Goal: Task Accomplishment & Management: Complete application form

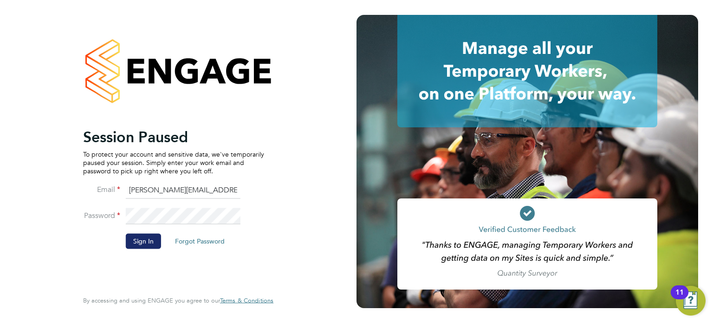
click at [141, 243] on button "Sign In" at bounding box center [143, 240] width 35 height 15
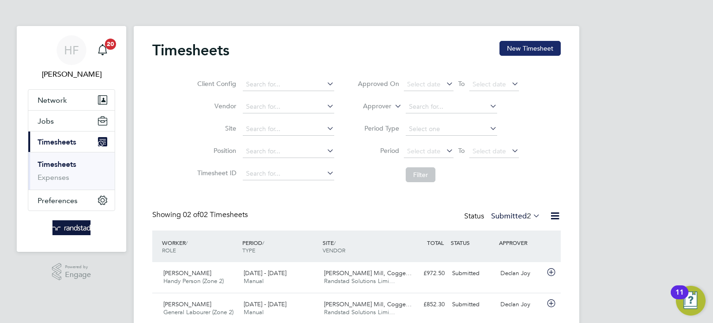
click at [513, 49] on button "New Timesheet" at bounding box center [529, 48] width 61 height 15
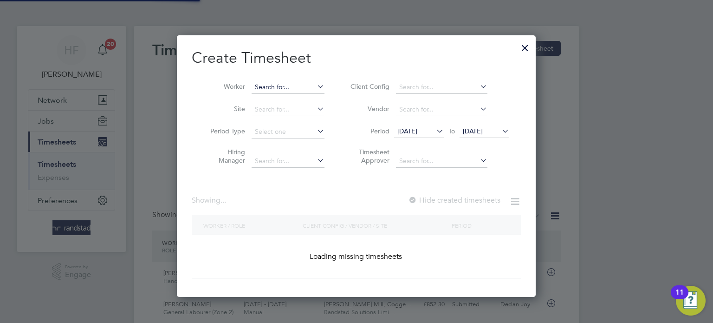
scroll to position [261, 359]
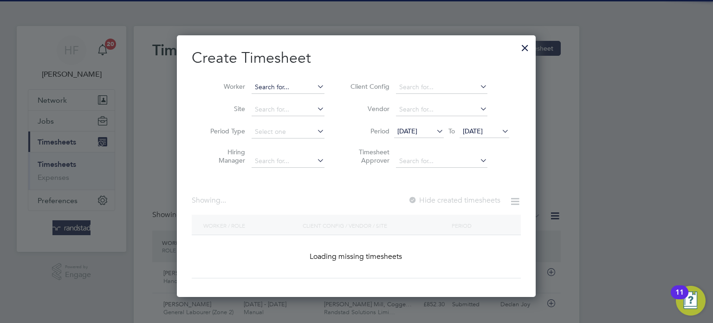
click at [289, 88] on input at bounding box center [288, 87] width 73 height 13
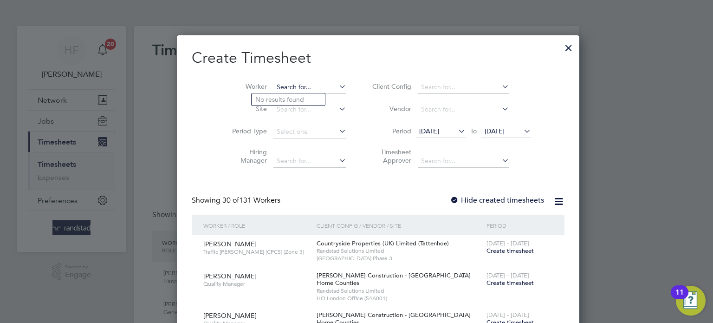
scroll to position [1631, 359]
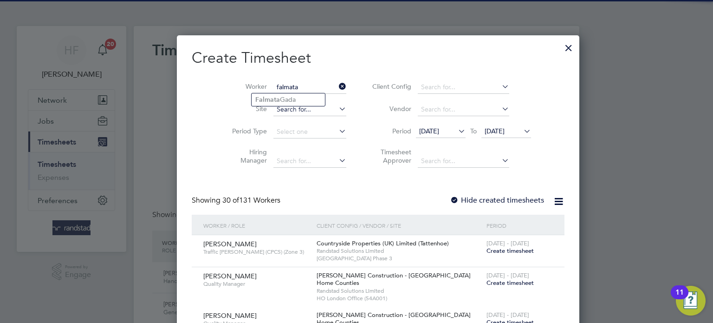
drag, startPoint x: 279, startPoint y: 96, endPoint x: 304, endPoint y: 110, distance: 28.5
click at [279, 97] on li "Falmata Gada" at bounding box center [288, 99] width 73 height 13
type input "Falmata Gada"
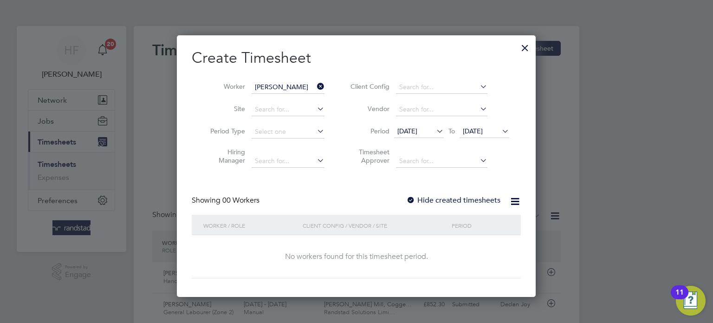
scroll to position [261, 359]
click at [483, 128] on span "05 Aug 2025" at bounding box center [473, 131] width 20 height 8
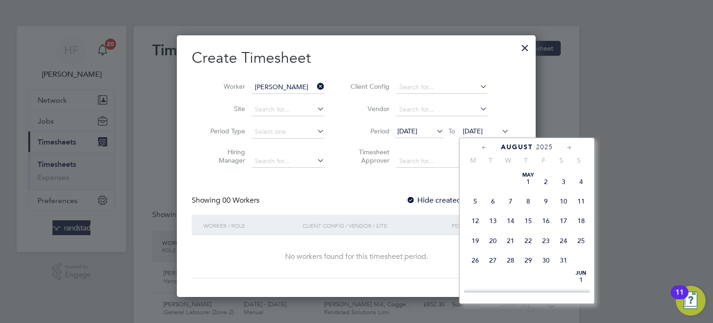
scroll to position [309, 0]
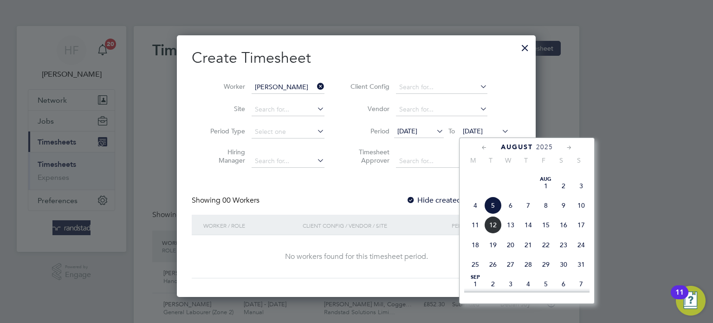
click at [582, 214] on span "10" at bounding box center [581, 205] width 18 height 18
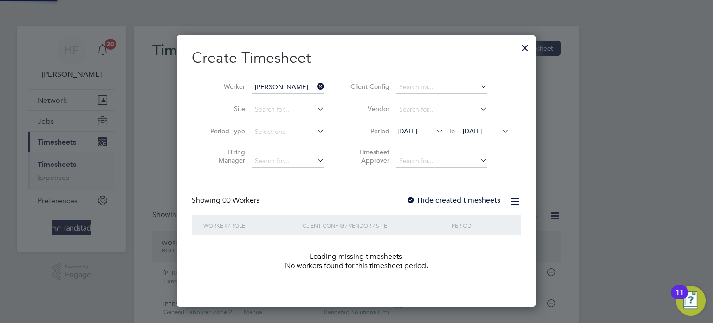
scroll to position [261, 359]
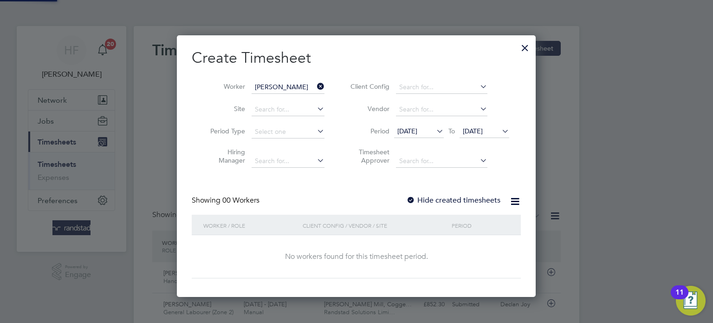
click at [486, 197] on label "Hide created timesheets" at bounding box center [453, 199] width 94 height 9
click at [485, 197] on label "Hide created timesheets" at bounding box center [453, 199] width 94 height 9
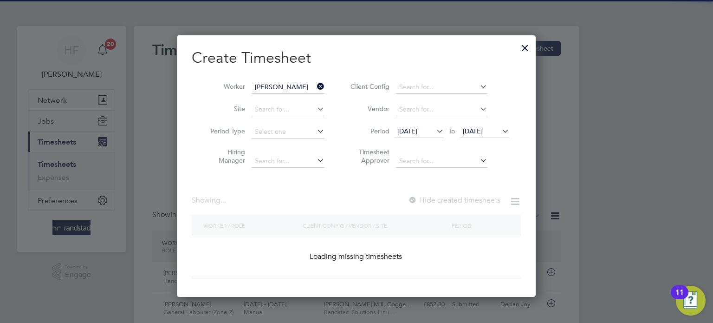
scroll to position [0, 0]
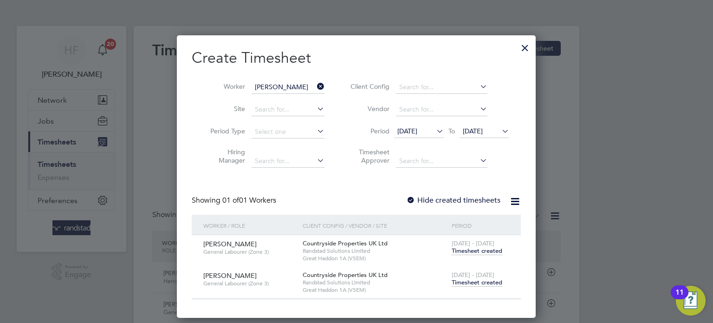
click at [472, 281] on span "Timesheet created" at bounding box center [477, 282] width 51 height 8
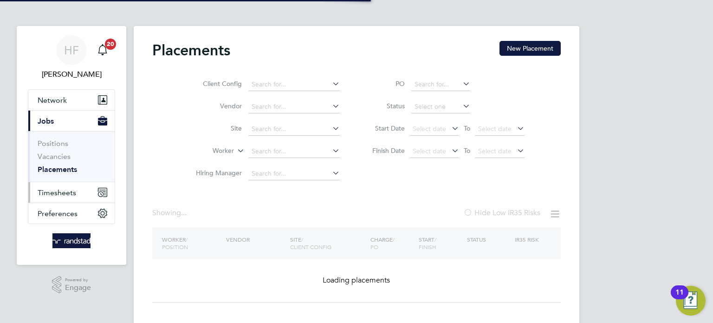
click at [65, 197] on button "Timesheets" at bounding box center [71, 192] width 86 height 20
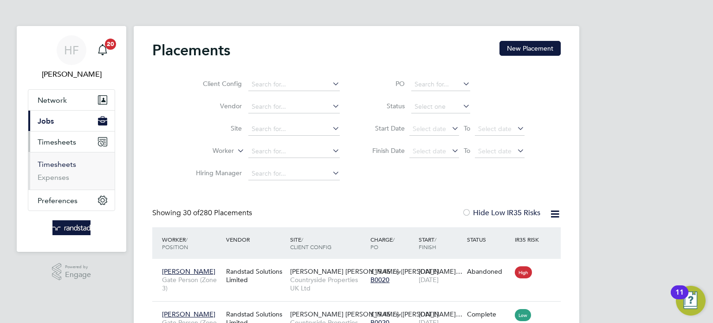
click at [66, 162] on link "Timesheets" at bounding box center [57, 164] width 39 height 9
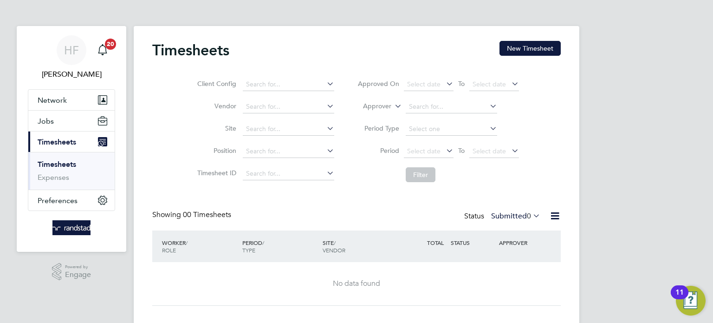
drag, startPoint x: 556, startPoint y: 39, endPoint x: 552, endPoint y: 45, distance: 7.5
click at [555, 39] on div "Timesheets New Timesheet Client Config Vendor Site Position Timesheet ID Approv…" at bounding box center [357, 175] width 446 height 298
click at [550, 47] on button "New Timesheet" at bounding box center [529, 48] width 61 height 15
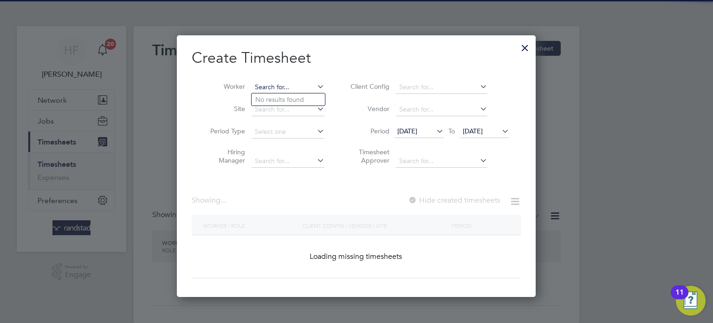
drag, startPoint x: 292, startPoint y: 84, endPoint x: 627, endPoint y: 96, distance: 335.4
click at [292, 84] on input at bounding box center [288, 87] width 73 height 13
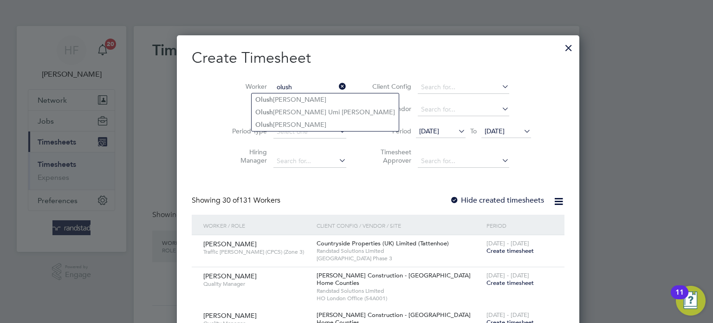
type input "olush"
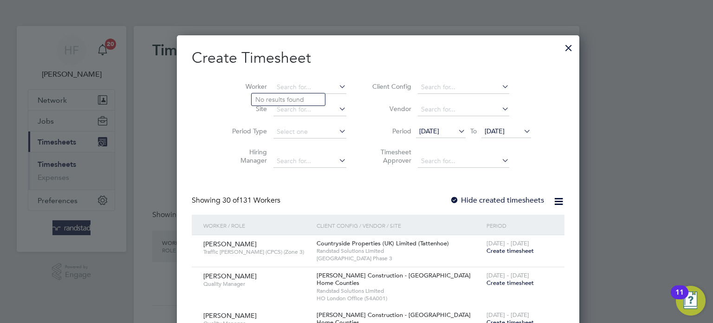
paste input "Olusheyi BARNES Kayode"
click at [285, 99] on b "Kayode" at bounding box center [296, 100] width 24 height 8
type input "[PERSON_NAME]"
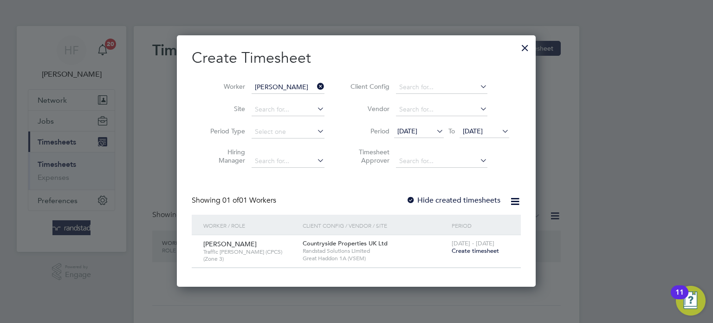
click at [479, 251] on span "Create timesheet" at bounding box center [475, 250] width 47 height 8
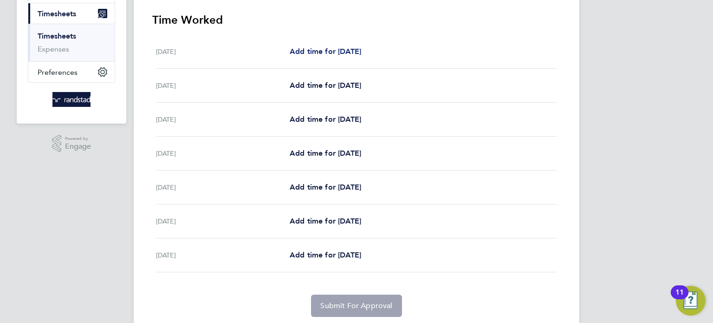
click at [330, 52] on span "Add time for Mon 04 Aug" at bounding box center [325, 51] width 71 height 9
select select "30"
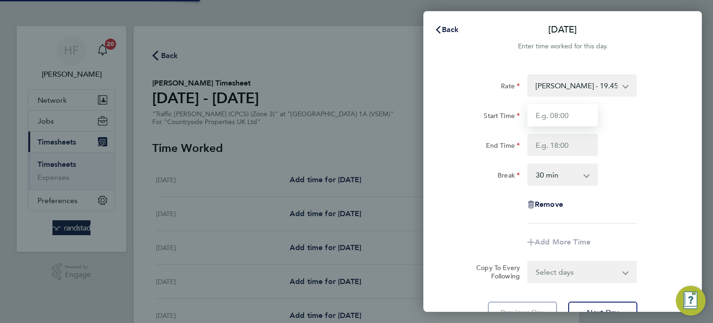
click at [561, 124] on input "Start Time" at bounding box center [562, 115] width 71 height 22
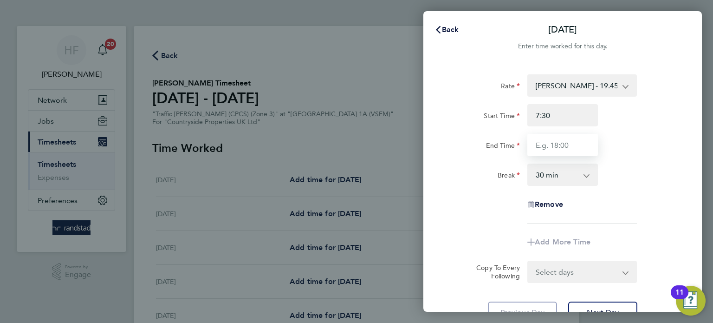
type input "07:30"
type input "17:00"
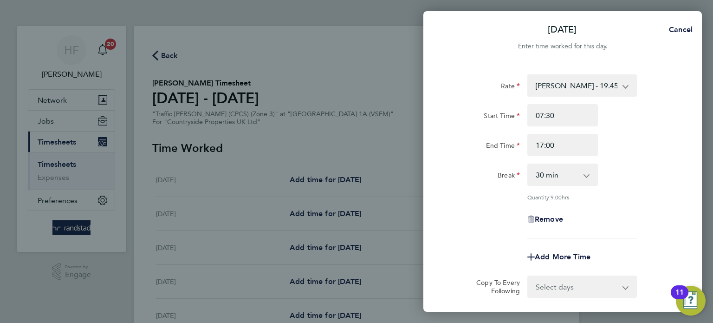
click at [636, 124] on div "Start Time 07:30" at bounding box center [563, 115] width 234 height 22
click at [561, 175] on select "0 min 15 min 30 min 45 min 60 min 75 min 90 min" at bounding box center [557, 174] width 58 height 20
select select "0"
click at [528, 164] on select "0 min 15 min 30 min 45 min 60 min 75 min 90 min" at bounding box center [557, 174] width 58 height 20
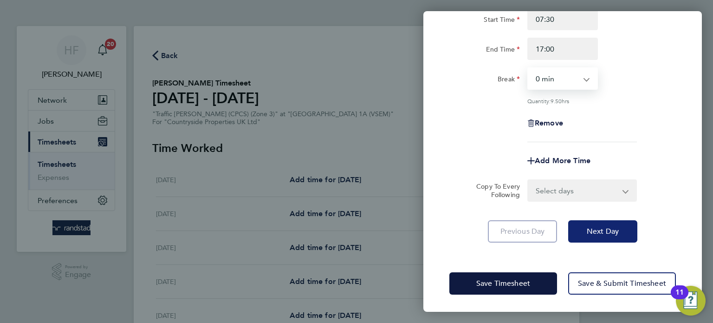
click at [596, 230] on span "Next Day" at bounding box center [603, 231] width 32 height 9
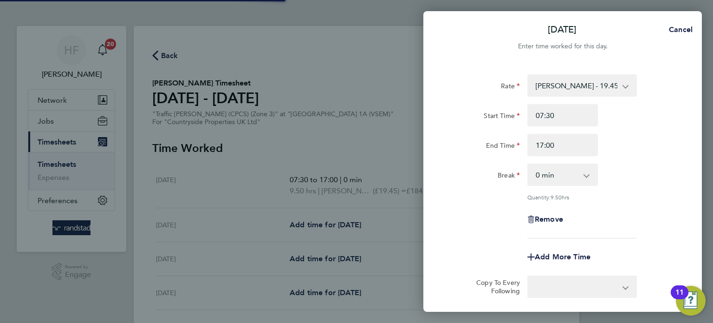
select select "30"
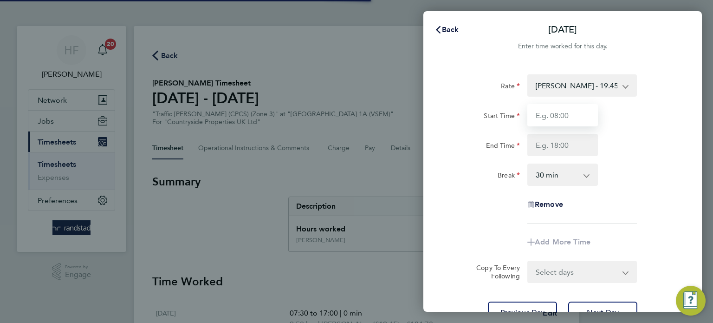
drag, startPoint x: 547, startPoint y: 111, endPoint x: 553, endPoint y: 118, distance: 9.2
click at [547, 112] on input "Start Time" at bounding box center [562, 115] width 71 height 22
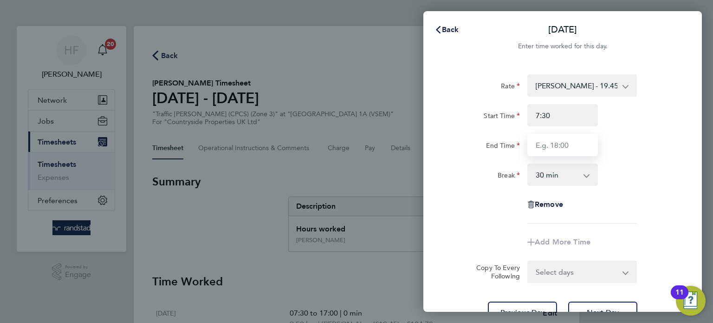
type input "07:30"
type input "17:00"
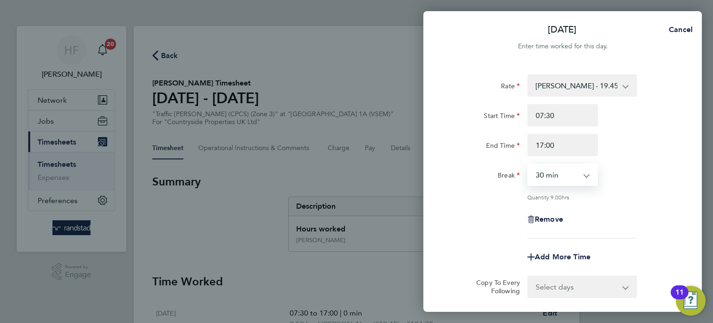
click at [584, 169] on select "0 min 15 min 30 min 45 min 60 min 75 min 90 min" at bounding box center [557, 174] width 58 height 20
select select "0"
click at [528, 164] on select "0 min 15 min 30 min 45 min 60 min 75 min 90 min" at bounding box center [557, 174] width 58 height 20
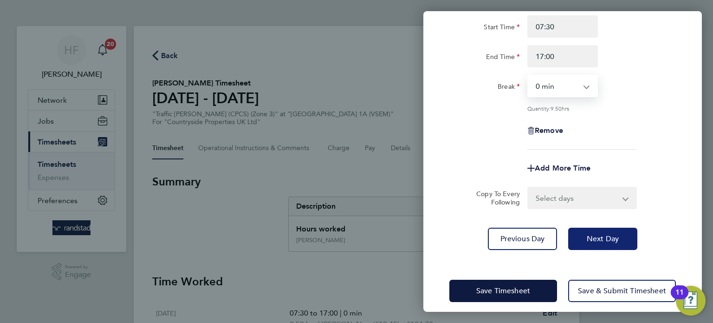
scroll to position [91, 0]
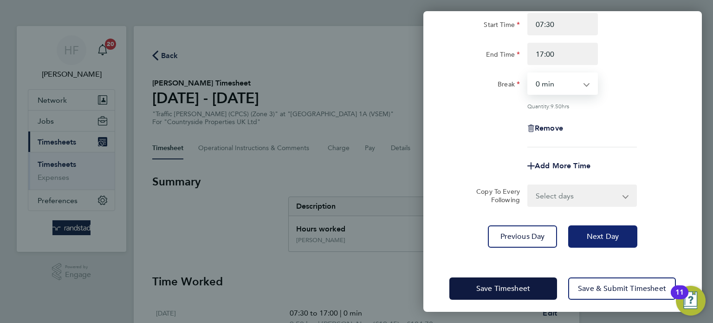
click at [605, 232] on span "Next Day" at bounding box center [603, 236] width 32 height 9
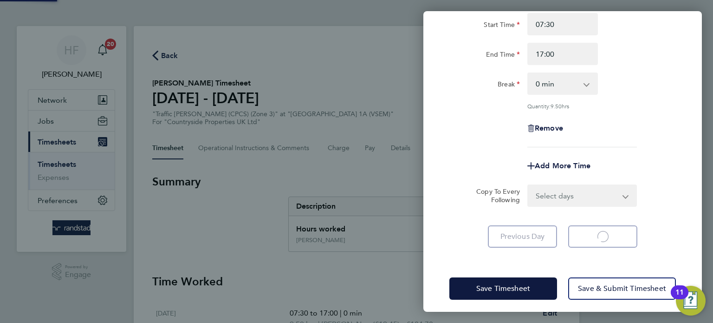
select select "30"
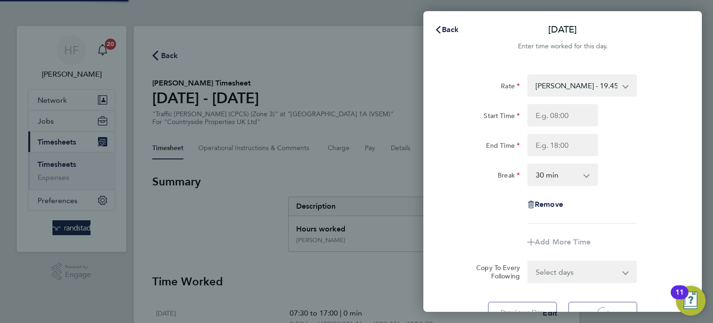
select select "30"
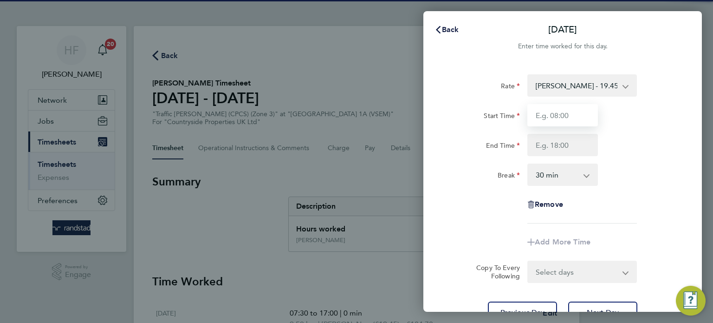
click at [562, 122] on input "Start Time" at bounding box center [562, 115] width 71 height 22
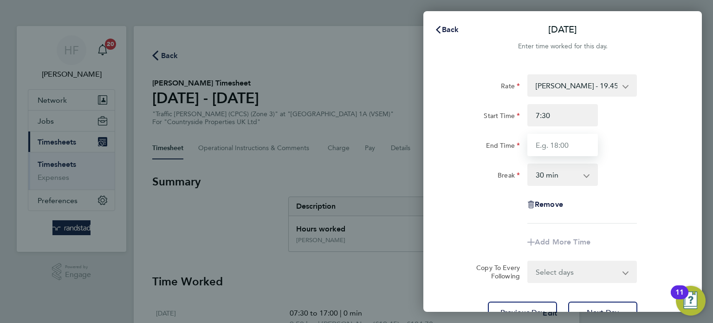
type input "07:30"
type input "17:00"
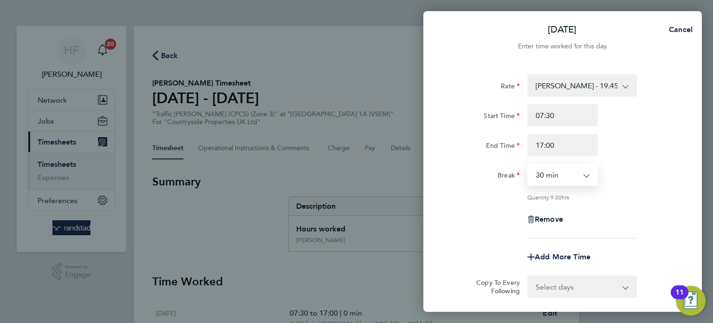
click at [583, 180] on select "0 min 15 min 30 min 45 min 60 min 75 min 90 min" at bounding box center [557, 174] width 58 height 20
select select "0"
click at [528, 164] on select "0 min 15 min 30 min 45 min 60 min 75 min 90 min" at bounding box center [557, 174] width 58 height 20
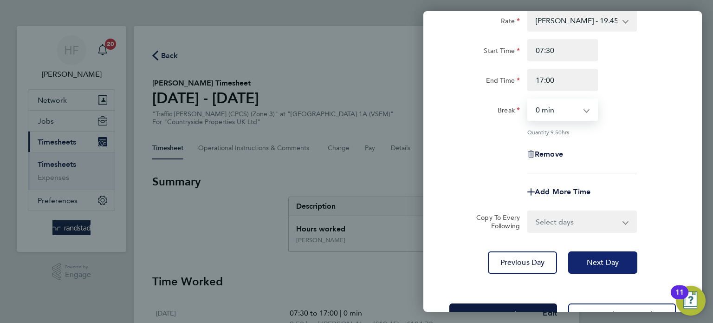
click at [608, 252] on button "Next Day" at bounding box center [602, 262] width 69 height 22
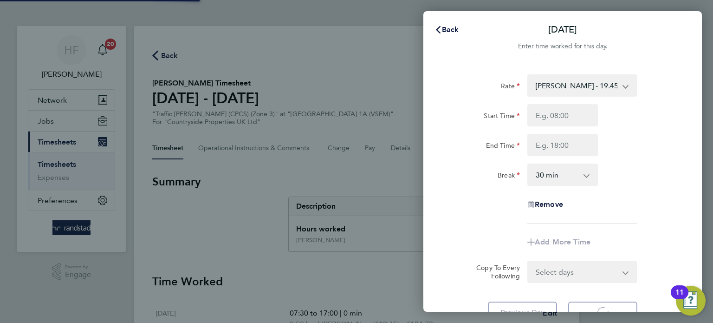
select select "30"
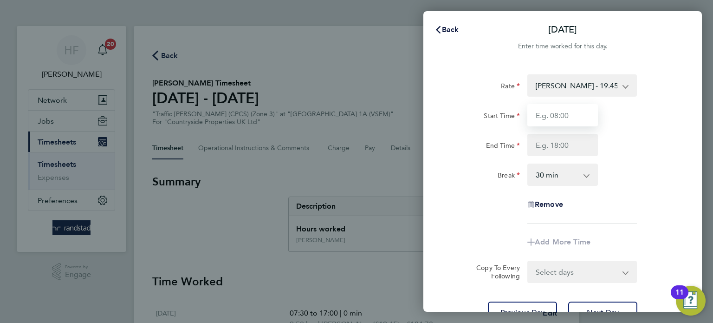
drag, startPoint x: 559, startPoint y: 117, endPoint x: 581, endPoint y: 122, distance: 22.3
click at [560, 117] on input "Start Time" at bounding box center [562, 115] width 71 height 22
type input "07:30"
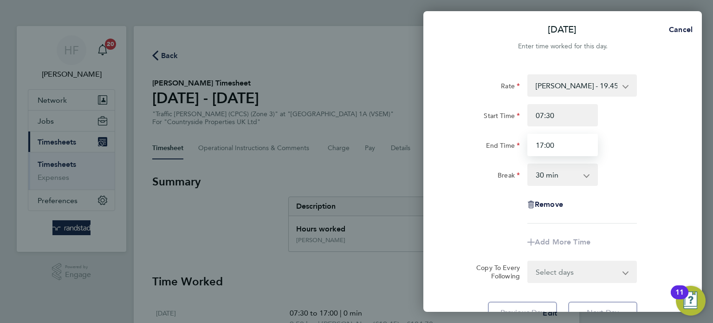
type input "17:00"
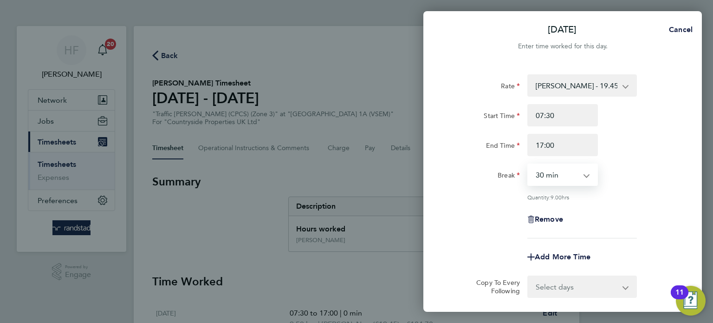
click at [590, 174] on app-icon-cross-button at bounding box center [591, 174] width 11 height 20
click at [573, 181] on select "0 min 15 min 30 min 45 min 60 min 75 min 90 min" at bounding box center [557, 174] width 58 height 20
select select "0"
click at [528, 164] on select "0 min 15 min 30 min 45 min 60 min 75 min 90 min" at bounding box center [557, 174] width 58 height 20
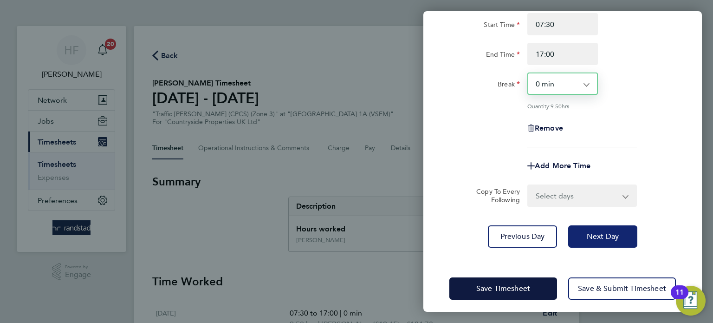
click at [597, 238] on span "Next Day" at bounding box center [603, 236] width 32 height 9
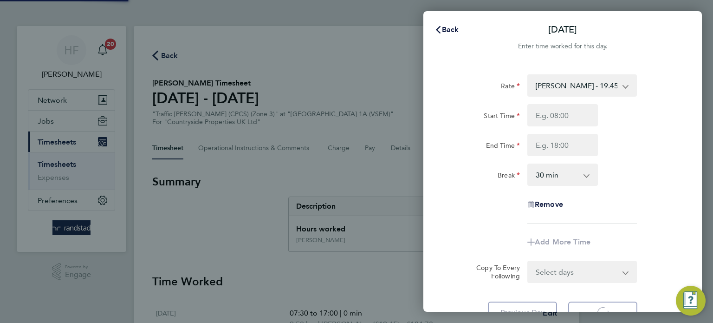
select select "30"
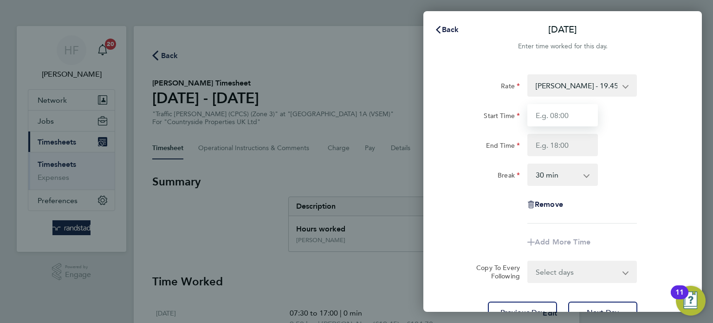
click at [560, 116] on input "Start Time" at bounding box center [562, 115] width 71 height 22
type input "07:30"
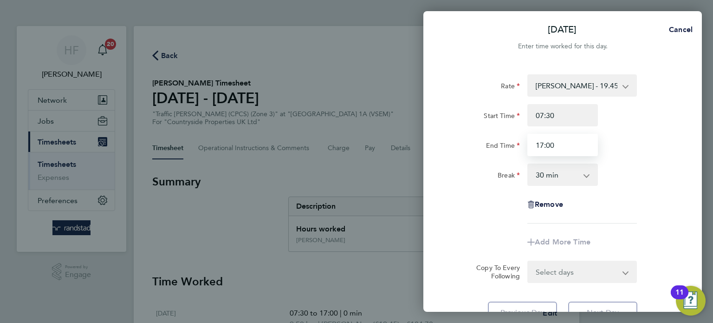
type input "17:00"
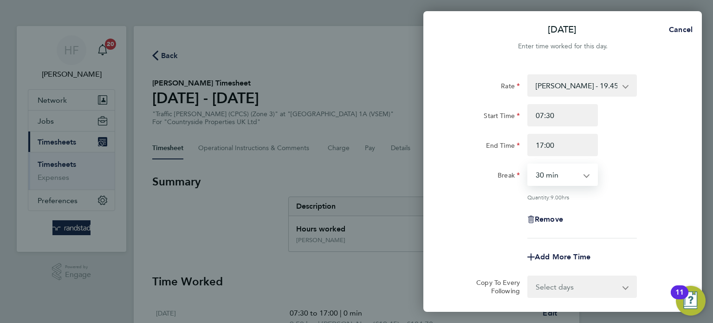
click at [583, 169] on select "0 min 15 min 30 min 45 min 60 min 75 min 90 min" at bounding box center [557, 174] width 58 height 20
select select "0"
click at [528, 164] on select "0 min 15 min 30 min 45 min 60 min 75 min 90 min" at bounding box center [557, 174] width 58 height 20
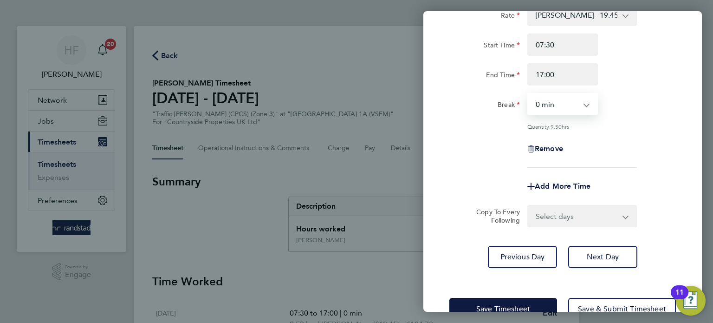
click at [600, 244] on div "Rate Luke Collins - 19.45 Start Time 07:30 End Time 17:00 Break 0 min 15 min 30…" at bounding box center [562, 136] width 279 height 286
click at [600, 252] on span "Next Day" at bounding box center [603, 256] width 32 height 9
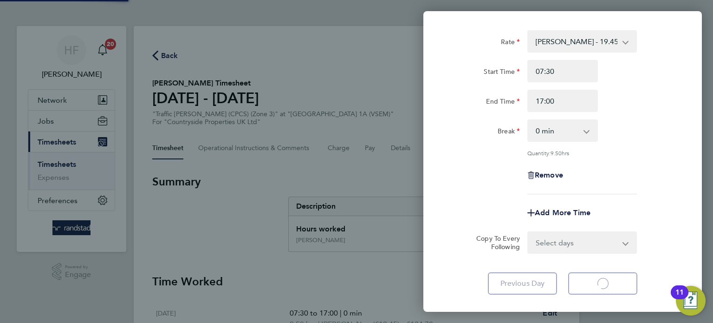
select select "30"
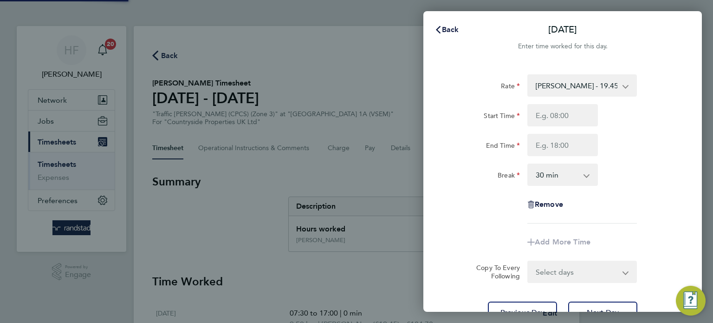
click at [559, 102] on div "Rate Luke Collins - 19.45 Start Time End Time Break 0 min 15 min 30 min 45 min …" at bounding box center [562, 148] width 227 height 149
click at [549, 115] on input "Start Time" at bounding box center [562, 115] width 71 height 22
type input "07:30"
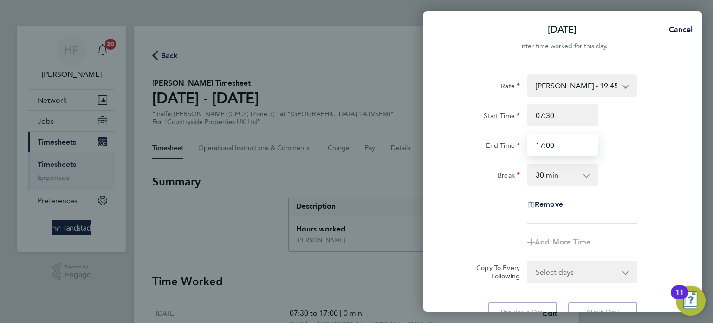
type input "17:00"
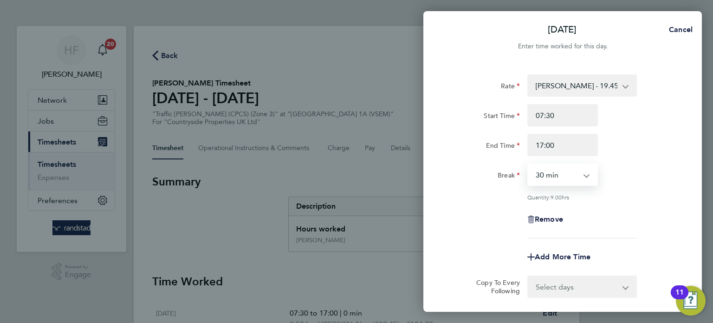
click at [583, 176] on select "0 min 15 min 30 min 45 min 60 min 75 min 90 min" at bounding box center [557, 174] width 58 height 20
click at [528, 164] on select "0 min 15 min 30 min 45 min 60 min 75 min 90 min" at bounding box center [557, 174] width 58 height 20
click at [563, 175] on select "0 min 15 min 30 min 45 min 60 min 75 min 90 min" at bounding box center [557, 174] width 58 height 20
select select "0"
click at [528, 164] on select "0 min 15 min 30 min 45 min 60 min 75 min 90 min" at bounding box center [557, 174] width 58 height 20
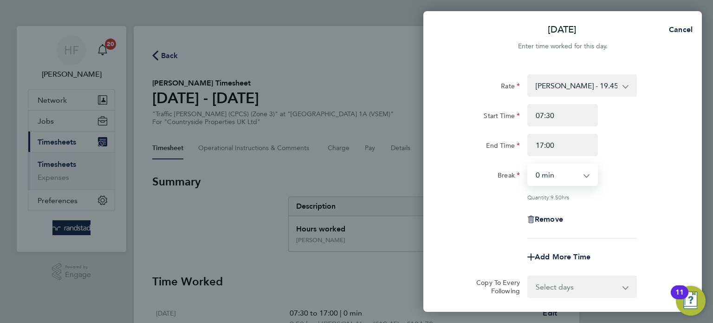
click at [627, 195] on div "Quantity: 9.50 hrs" at bounding box center [582, 196] width 110 height 7
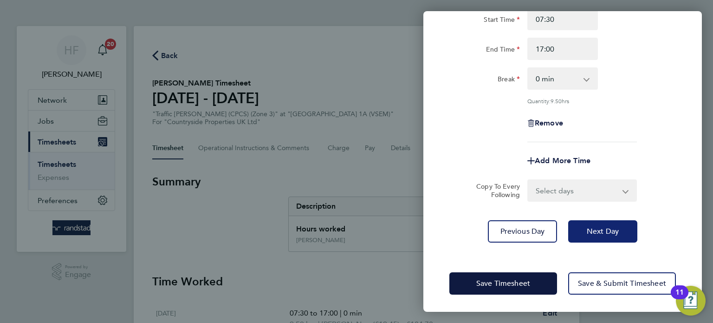
click at [597, 236] on button "Next Day" at bounding box center [602, 231] width 69 height 22
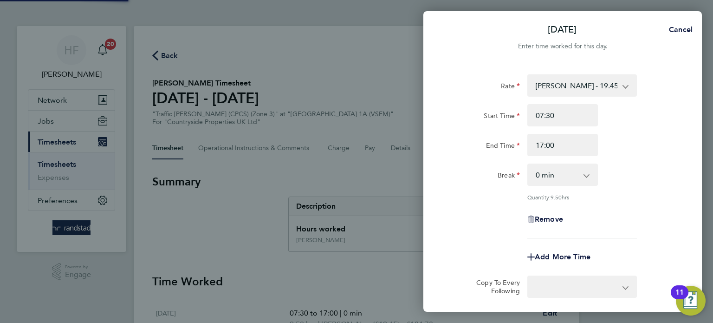
select select "30"
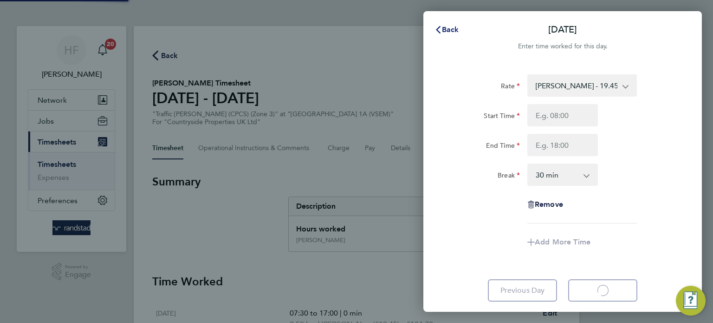
select select "30"
drag, startPoint x: 451, startPoint y: 35, endPoint x: 415, endPoint y: 65, distance: 46.8
click at [450, 35] on button "Back" at bounding box center [446, 29] width 43 height 19
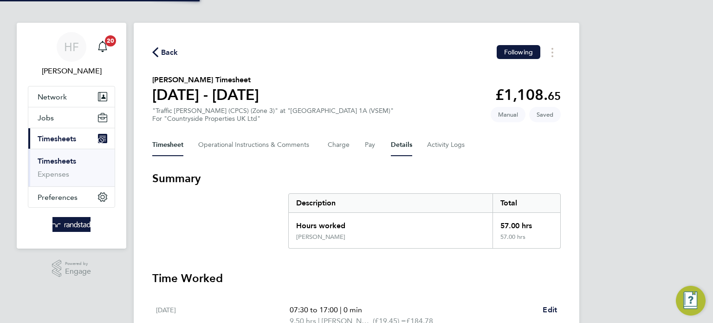
scroll to position [4, 0]
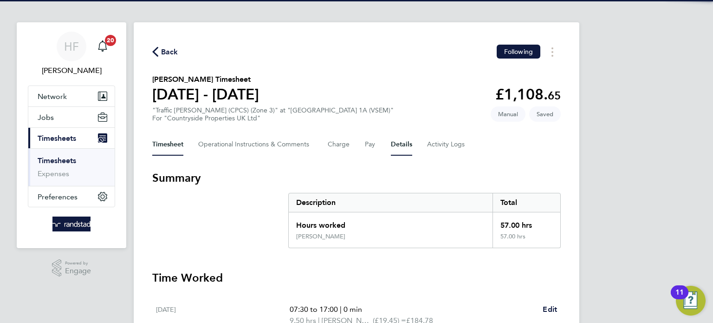
click at [401, 148] on button "Details" at bounding box center [401, 144] width 21 height 22
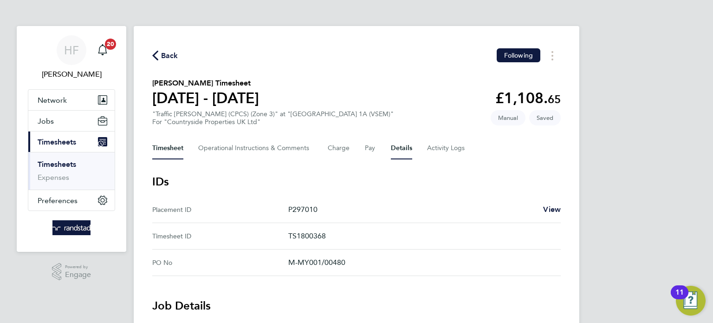
click at [170, 150] on button "Timesheet" at bounding box center [167, 148] width 31 height 22
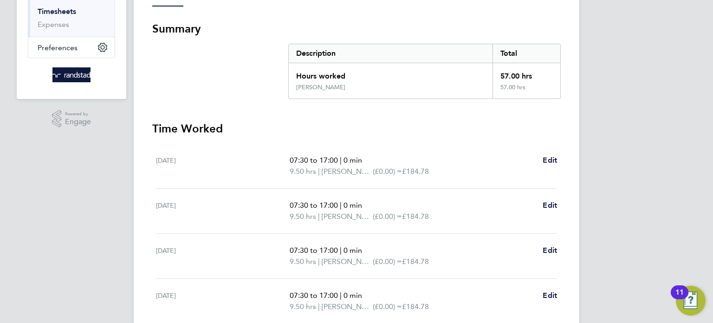
scroll to position [357, 0]
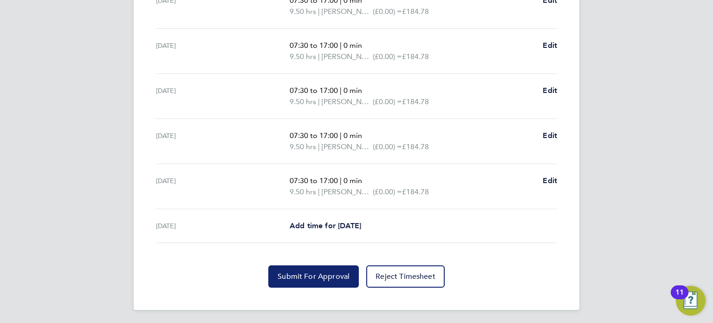
click at [321, 266] on button "Submit For Approval" at bounding box center [313, 276] width 91 height 22
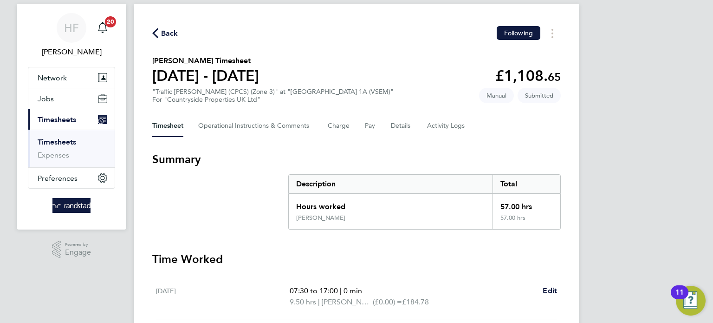
scroll to position [0, 0]
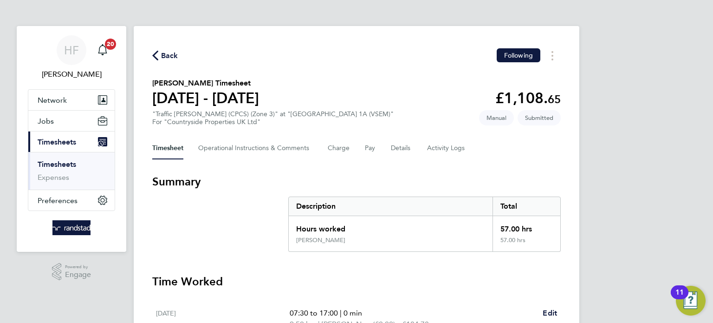
click at [66, 165] on link "Timesheets" at bounding box center [57, 164] width 39 height 9
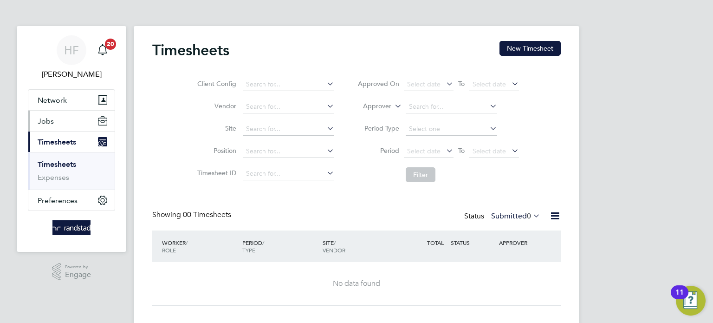
click at [48, 123] on span "Jobs" at bounding box center [46, 121] width 16 height 9
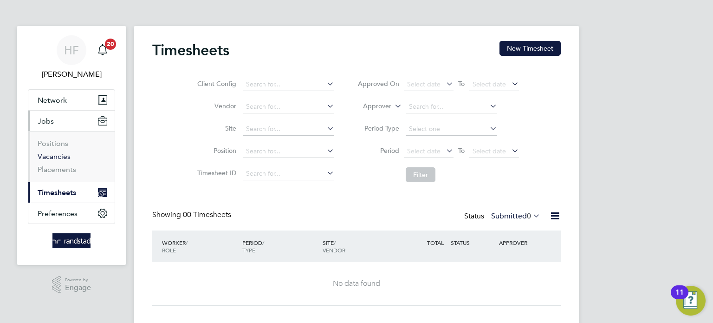
drag, startPoint x: 63, startPoint y: 158, endPoint x: 104, endPoint y: 157, distance: 40.9
click at [64, 158] on link "Vacancies" at bounding box center [54, 156] width 33 height 9
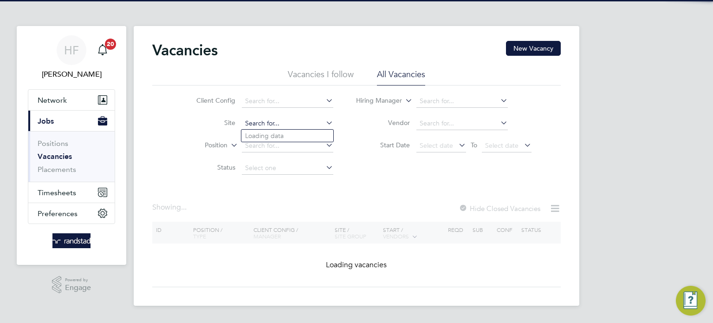
click at [259, 124] on input at bounding box center [287, 123] width 91 height 13
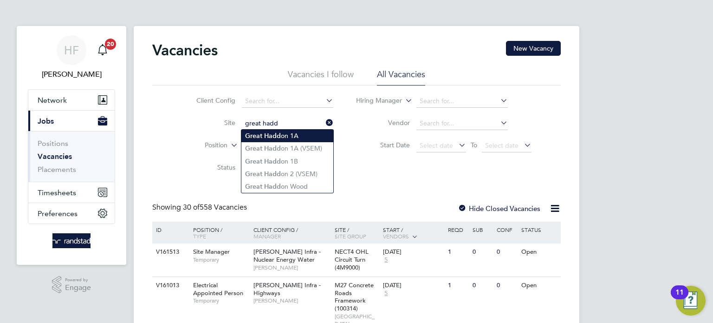
click at [298, 138] on li "Great Hadd on 1A" at bounding box center [287, 136] width 92 height 13
type input "Great Haddon 1A"
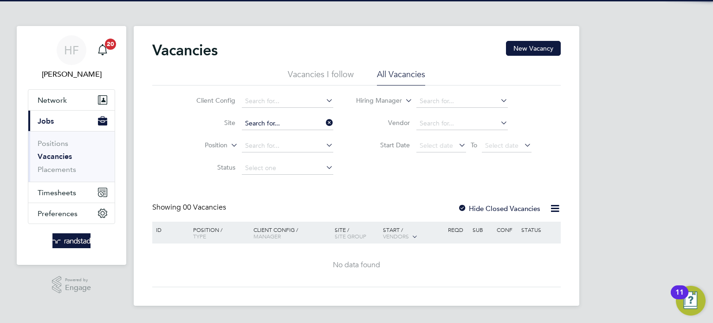
drag, startPoint x: 296, startPoint y: 123, endPoint x: 324, endPoint y: 129, distance: 29.4
click at [297, 123] on input at bounding box center [287, 123] width 91 height 13
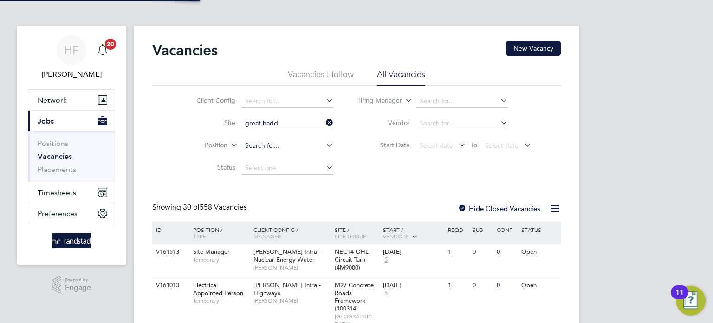
click at [292, 144] on li "Great Hadd on 1A (VSEM)" at bounding box center [287, 148] width 92 height 13
type input "Great Haddon 1A (VSEM)"
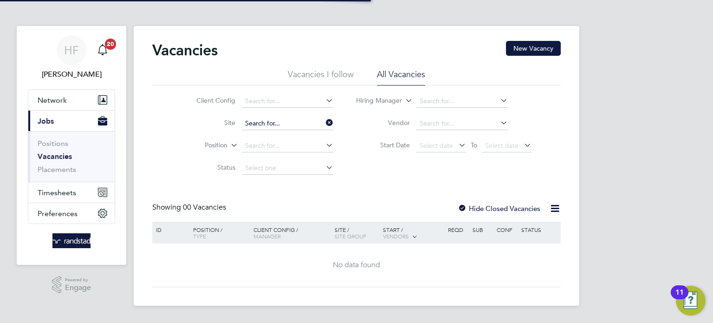
click at [286, 124] on input at bounding box center [287, 123] width 91 height 13
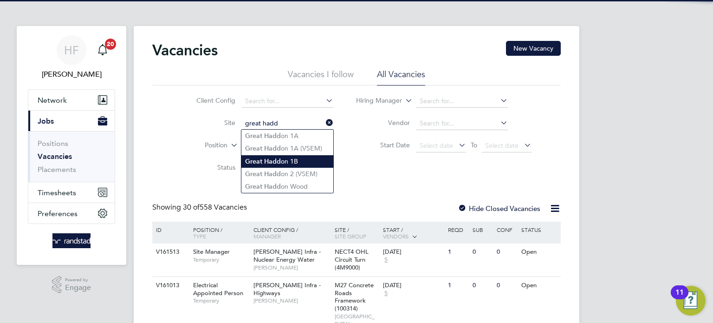
click at [284, 160] on li "Great Hadd on 1B" at bounding box center [287, 161] width 92 height 13
type input "Great Haddon 1B"
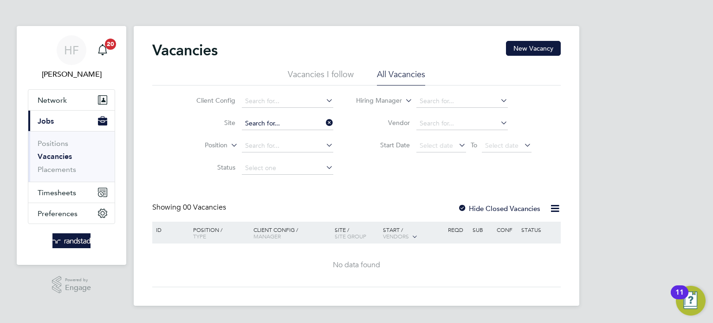
drag, startPoint x: 278, startPoint y: 119, endPoint x: 416, endPoint y: 106, distance: 139.0
click at [279, 120] on input at bounding box center [287, 123] width 91 height 13
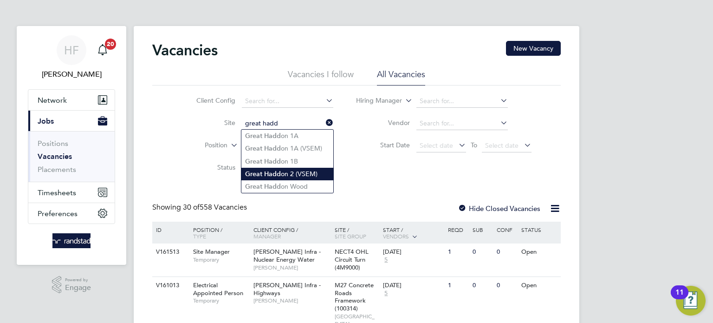
click at [286, 172] on li "Great Hadd on 2 (VSEM)" at bounding box center [287, 174] width 92 height 13
type input "Great Haddon 2 (VSEM)"
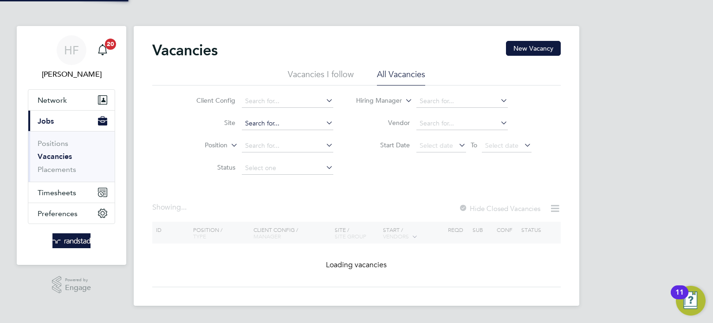
click at [279, 124] on input at bounding box center [287, 123] width 91 height 13
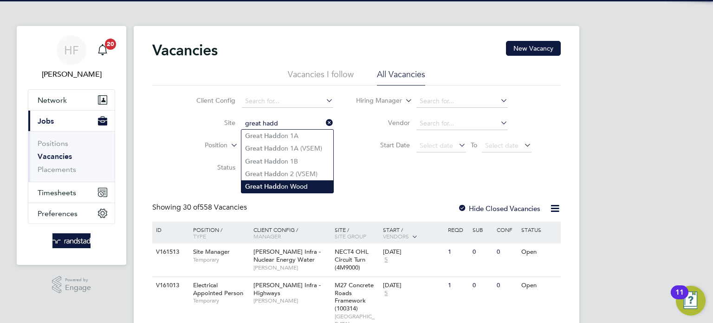
drag, startPoint x: 284, startPoint y: 180, endPoint x: 318, endPoint y: 180, distance: 33.4
click at [284, 180] on li "Great Hadd on Wood" at bounding box center [287, 186] width 92 height 13
type input "Great Haddon Wood"
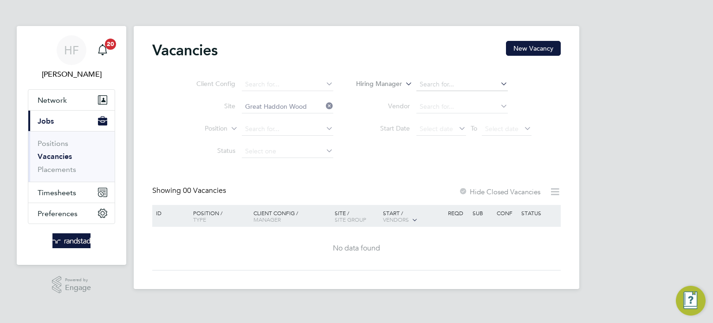
click at [392, 162] on div "Client Config Site Great Haddon Wood Position Status Hiring Manager Vendor Star…" at bounding box center [356, 116] width 408 height 94
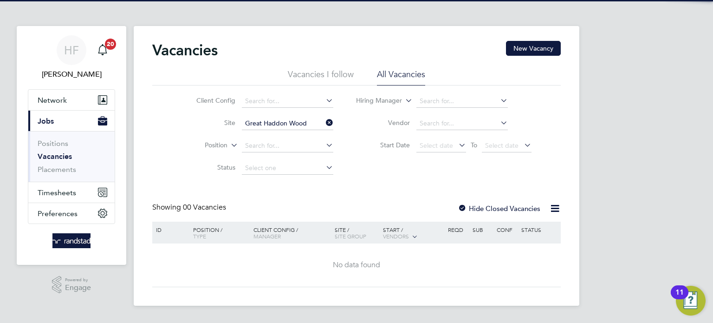
click at [513, 207] on label "Hide Closed Vacancies" at bounding box center [499, 208] width 83 height 9
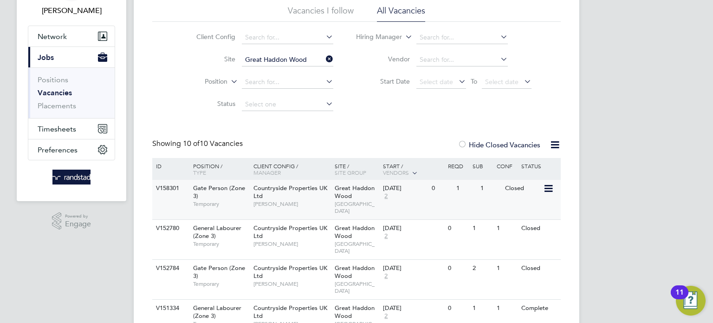
scroll to position [97, 0]
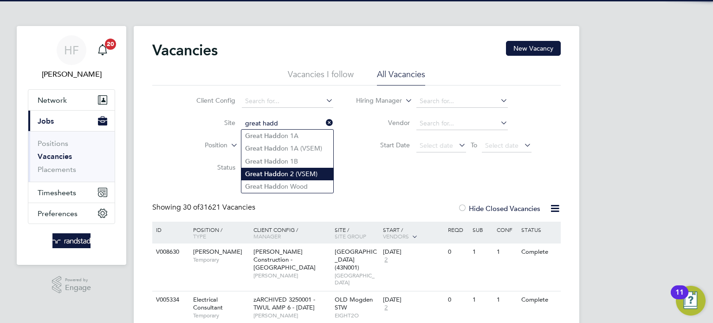
click at [287, 168] on li "Great Hadd on 2 (VSEM)" at bounding box center [287, 174] width 92 height 13
type input "Great Haddon 2 (VSEM)"
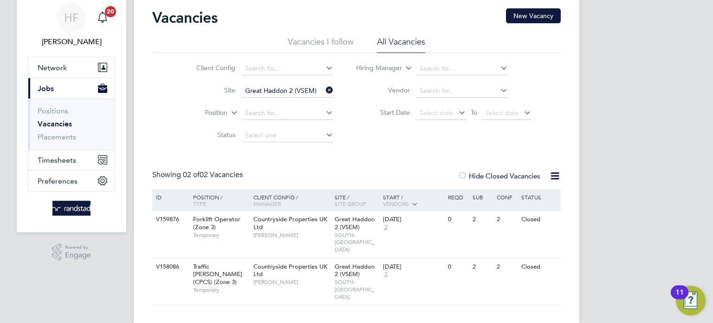
scroll to position [33, 0]
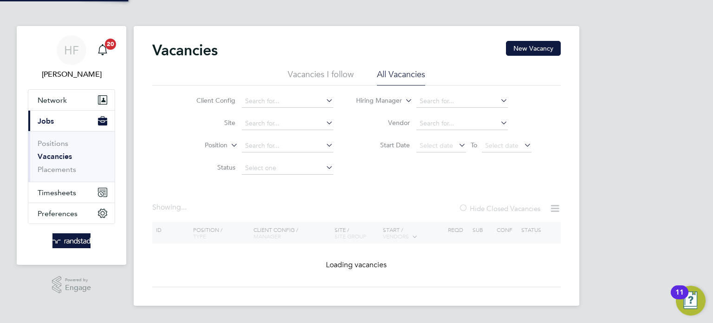
drag, startPoint x: 274, startPoint y: 89, endPoint x: 421, endPoint y: 68, distance: 149.2
click at [276, 89] on div "Client Config Site Position Status Hiring Manager Vendor Start Date Select date…" at bounding box center [356, 132] width 408 height 94
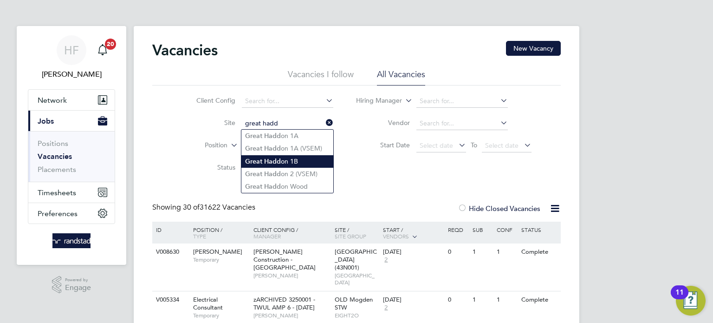
click at [279, 157] on b "Hadd" at bounding box center [272, 161] width 17 height 8
type input "Great Haddon 1B"
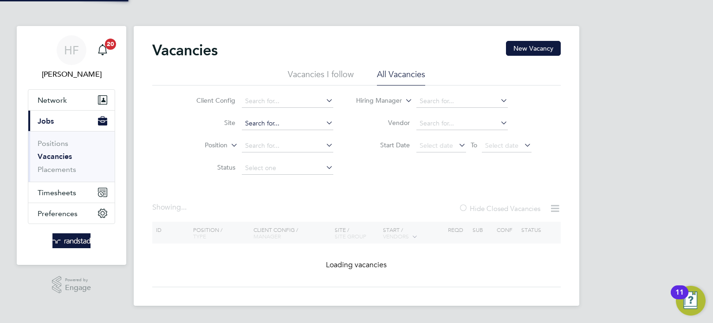
click at [287, 123] on input at bounding box center [287, 123] width 91 height 13
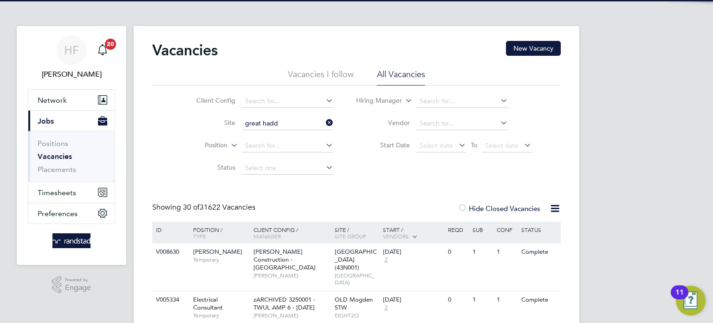
click at [297, 146] on li "Great Hadd on 1A (VSEM)" at bounding box center [287, 148] width 92 height 13
type input "Great Haddon 1A (VSEM)"
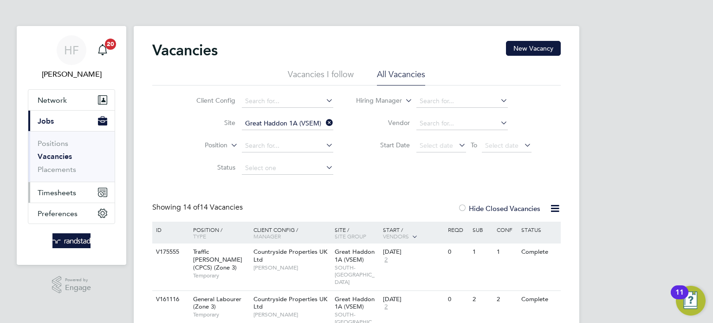
click at [66, 191] on span "Timesheets" at bounding box center [57, 192] width 39 height 9
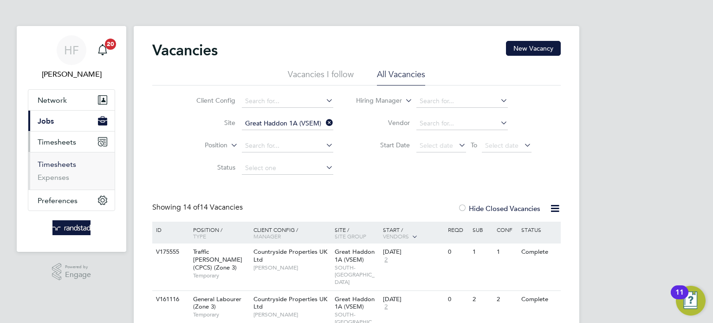
click at [62, 168] on link "Timesheets" at bounding box center [57, 164] width 39 height 9
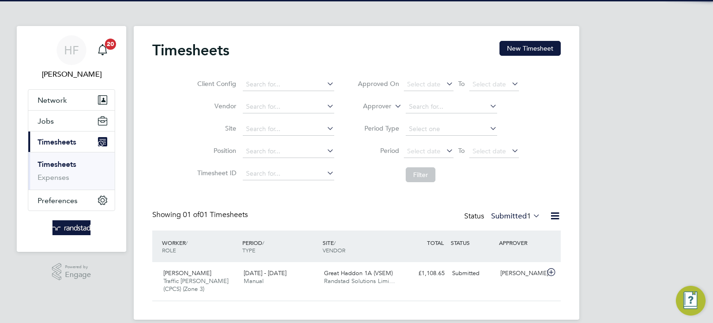
scroll to position [23, 81]
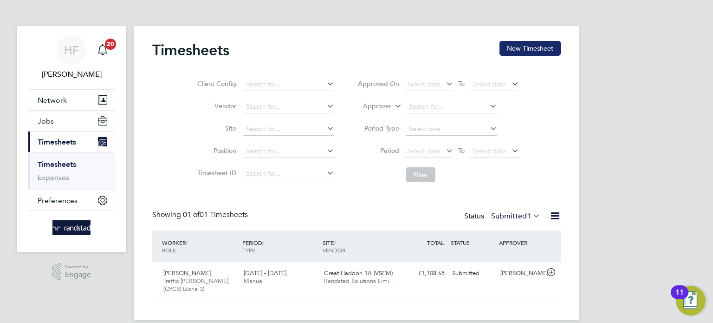
click at [523, 49] on button "New Timesheet" at bounding box center [529, 48] width 61 height 15
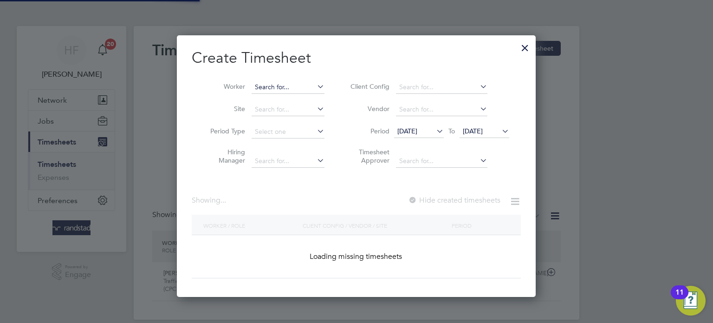
scroll to position [261, 359]
click at [293, 87] on input at bounding box center [288, 87] width 73 height 13
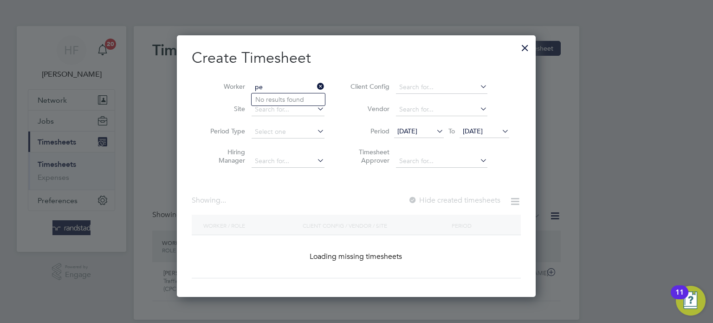
scroll to position [1600, 359]
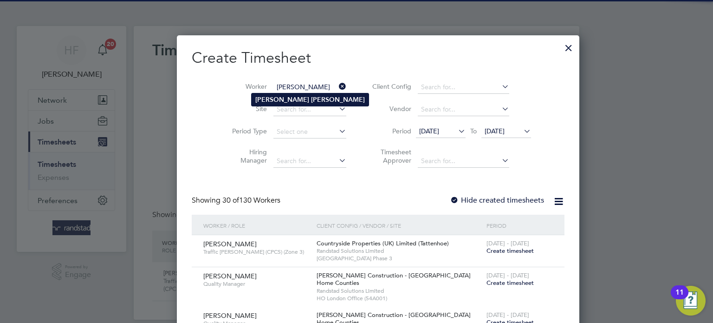
click at [311, 100] on b "Kelly" at bounding box center [338, 100] width 54 height 8
type input "Peter Kelly"
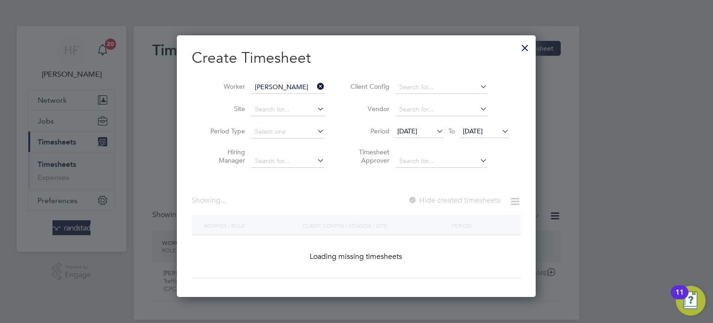
scroll to position [261, 359]
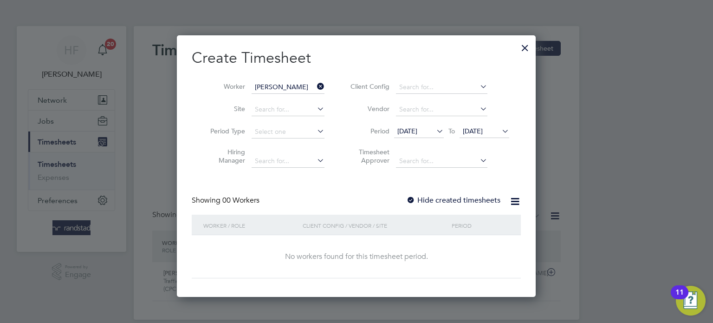
click at [483, 132] on span "[DATE]" at bounding box center [473, 131] width 20 height 8
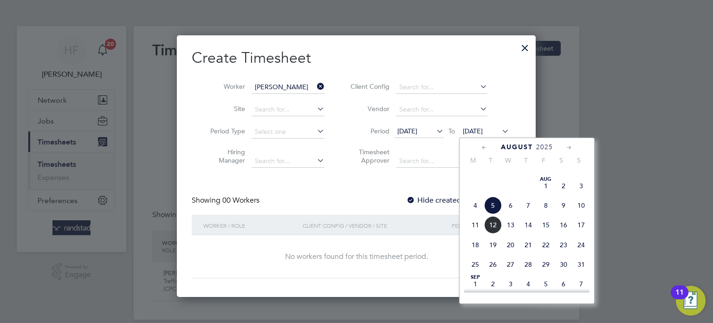
click at [581, 214] on span "10" at bounding box center [581, 205] width 18 height 18
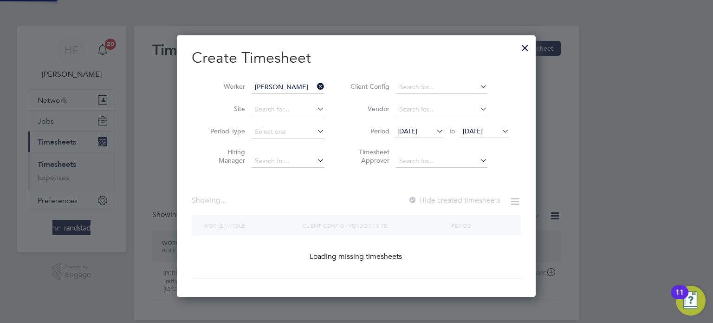
scroll to position [261, 359]
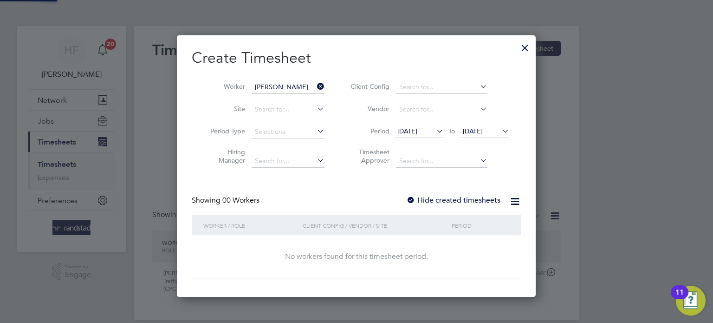
click at [434, 198] on label "Hide created timesheets" at bounding box center [453, 199] width 94 height 9
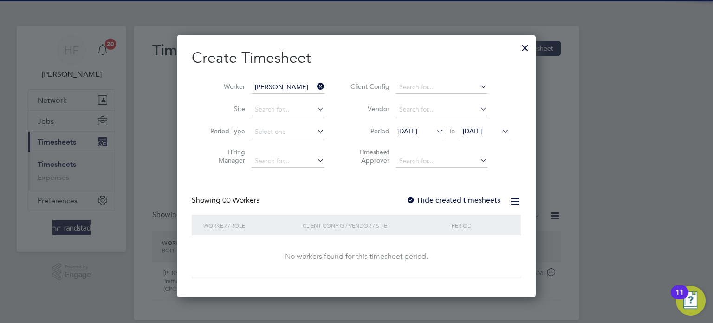
click at [473, 200] on label "Hide created timesheets" at bounding box center [453, 199] width 94 height 9
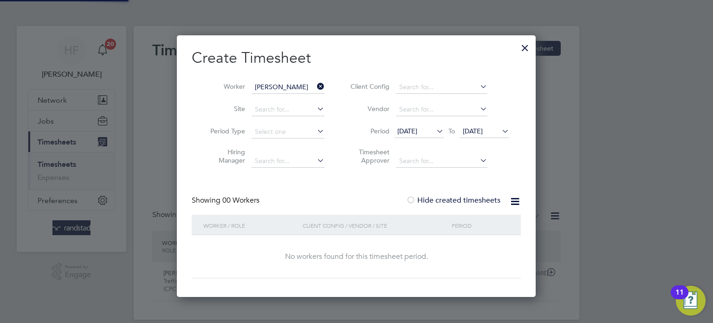
scroll to position [5, 5]
click at [525, 49] on div at bounding box center [525, 45] width 17 height 17
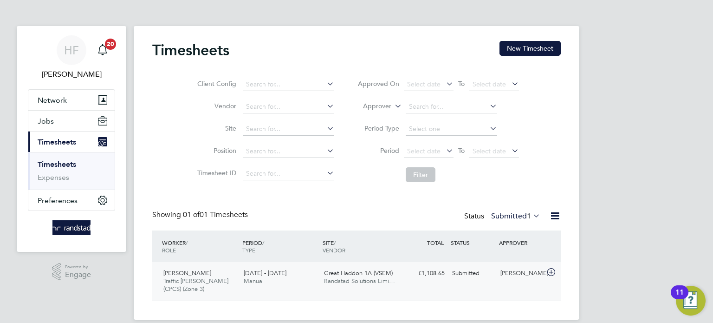
click at [398, 287] on div "Great Haddon 1A (VSEM) Randstad Solutions Limi…" at bounding box center [360, 277] width 80 height 23
click at [56, 164] on link "Timesheets" at bounding box center [57, 164] width 39 height 9
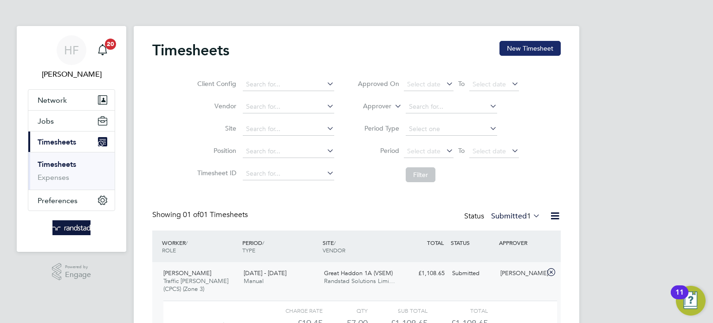
click at [533, 54] on button "New Timesheet" at bounding box center [529, 48] width 61 height 15
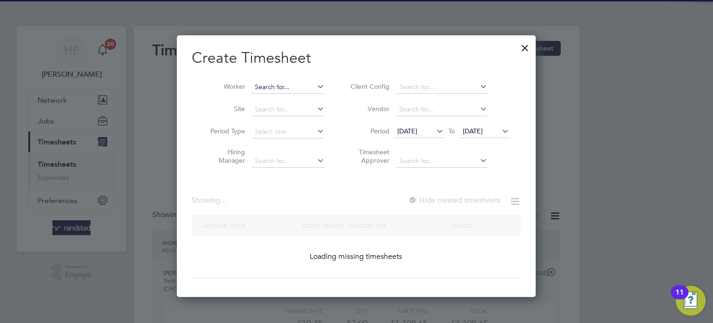
drag, startPoint x: 289, startPoint y: 88, endPoint x: 295, endPoint y: 92, distance: 7.1
click at [291, 89] on input at bounding box center [288, 87] width 73 height 13
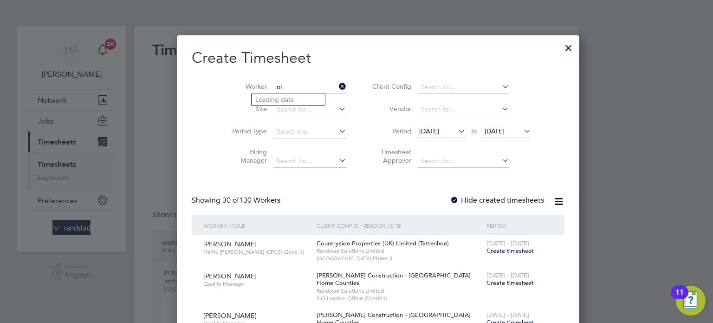
type input "o"
click at [560, 46] on div at bounding box center [568, 45] width 17 height 17
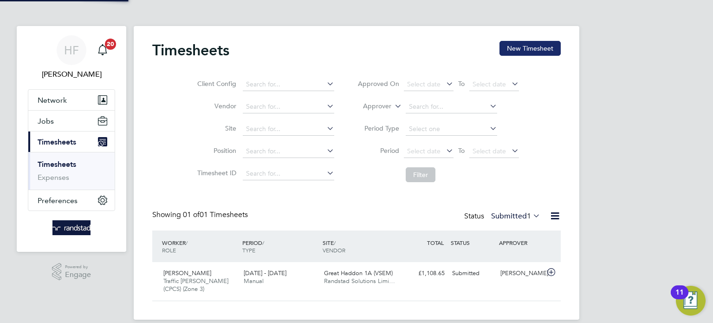
click at [535, 52] on button "New Timesheet" at bounding box center [529, 48] width 61 height 15
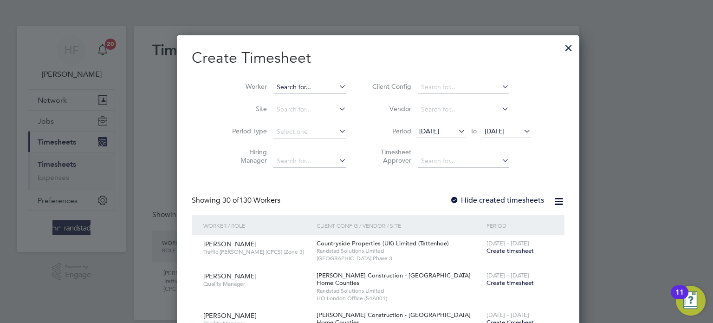
click at [291, 83] on input at bounding box center [309, 87] width 73 height 13
click at [289, 102] on li "Olusheyi Kayode" at bounding box center [288, 99] width 73 height 13
type input "Olusheyi Kayode"
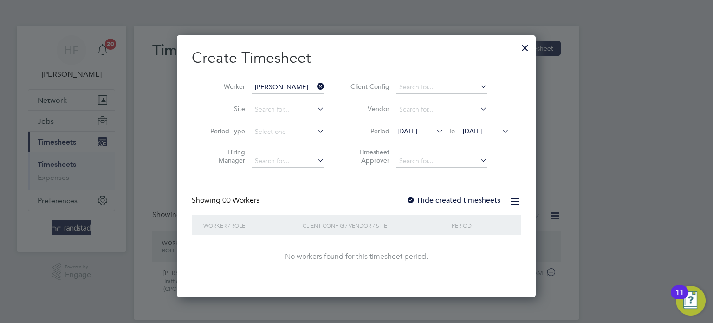
click at [478, 130] on span "[DATE]" at bounding box center [473, 131] width 20 height 8
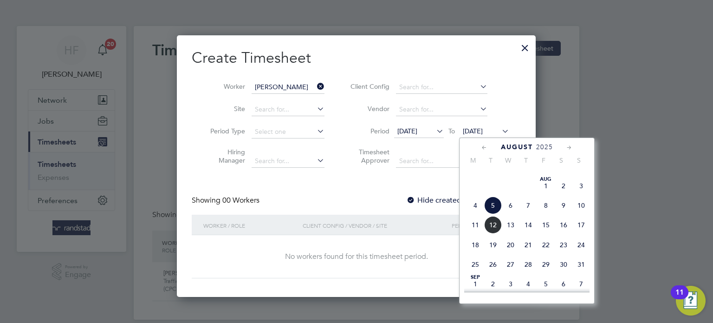
click at [583, 214] on span "10" at bounding box center [581, 205] width 18 height 18
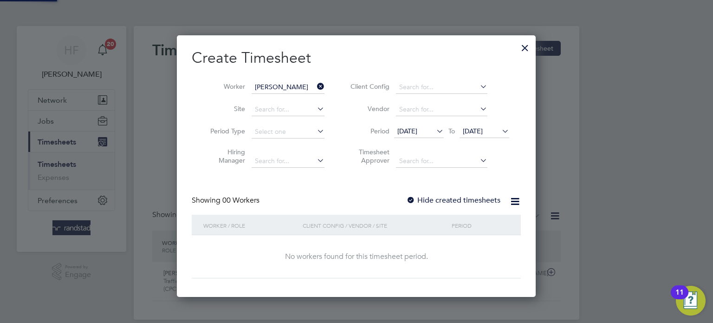
click at [417, 131] on span "[DATE]" at bounding box center [407, 131] width 20 height 8
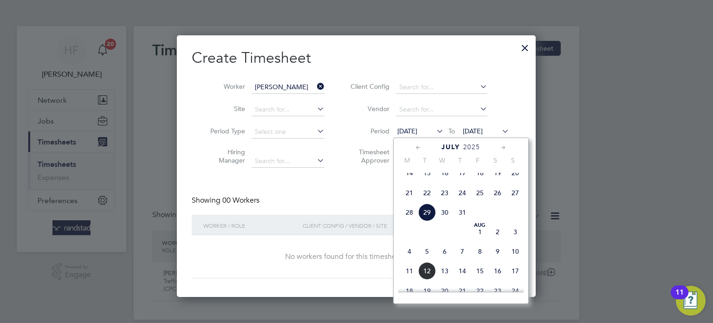
click at [411, 181] on span "14" at bounding box center [410, 173] width 18 height 18
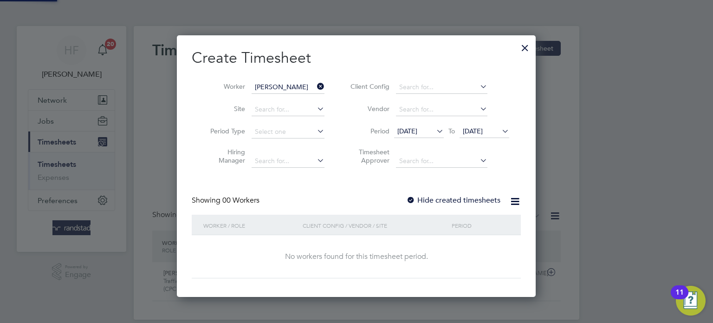
click at [455, 195] on label "Hide created timesheets" at bounding box center [453, 199] width 94 height 9
click at [456, 198] on label "Hide created timesheets" at bounding box center [453, 199] width 94 height 9
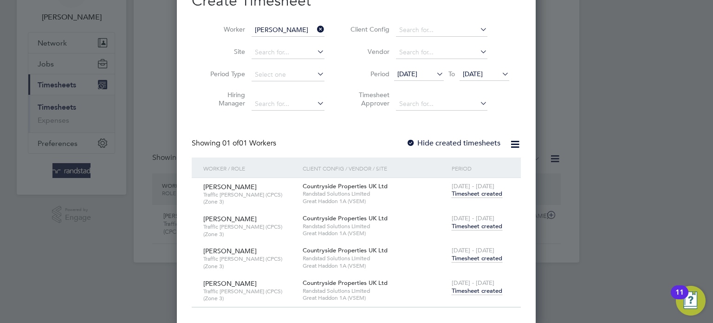
click at [471, 256] on span "Timesheet created" at bounding box center [477, 258] width 51 height 8
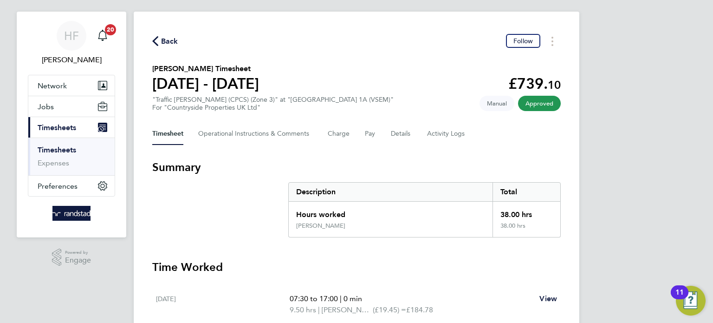
click at [70, 149] on link "Timesheets" at bounding box center [57, 149] width 39 height 9
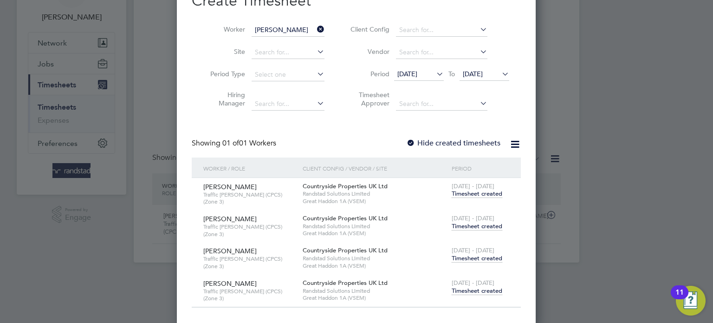
click at [475, 287] on span "Timesheet created" at bounding box center [477, 290] width 51 height 8
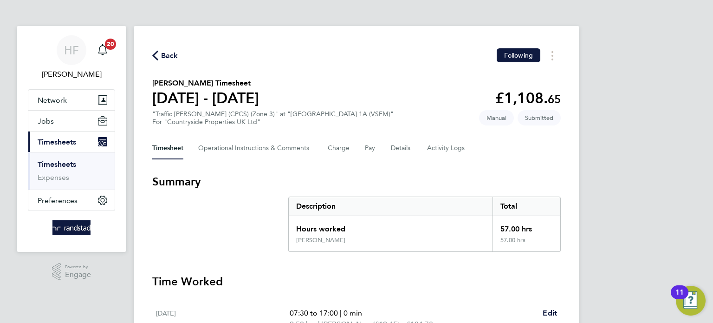
click at [68, 168] on link "Timesheets" at bounding box center [57, 164] width 39 height 9
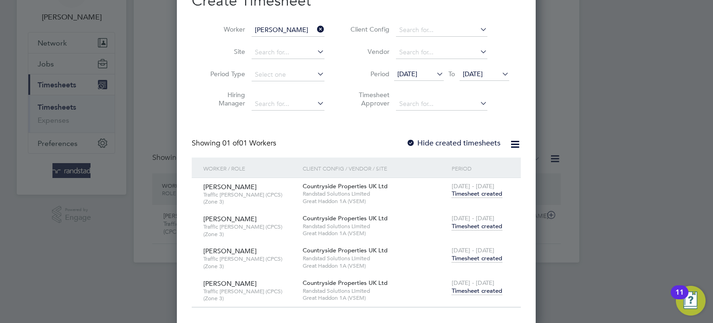
click at [473, 254] on span "Timesheet created" at bounding box center [477, 258] width 51 height 8
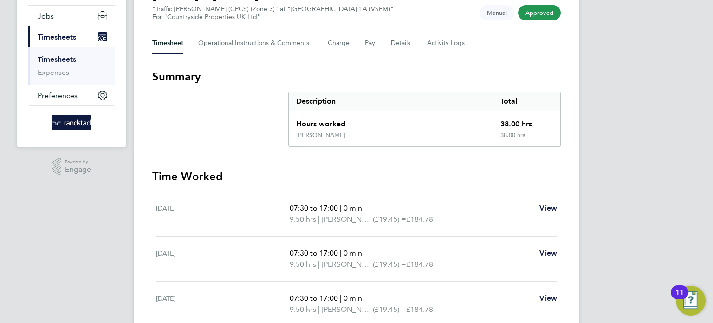
click at [57, 62] on link "Timesheets" at bounding box center [57, 59] width 39 height 9
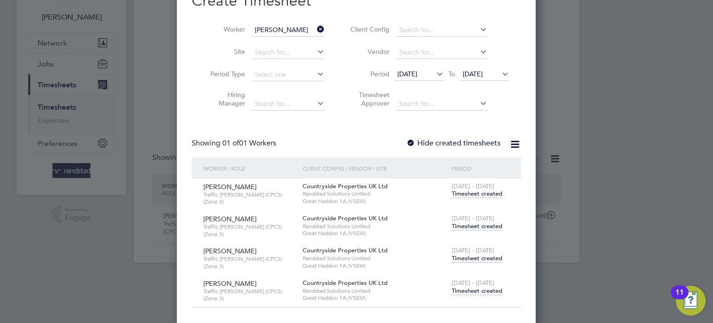
click at [475, 286] on span "Timesheet created" at bounding box center [477, 290] width 51 height 8
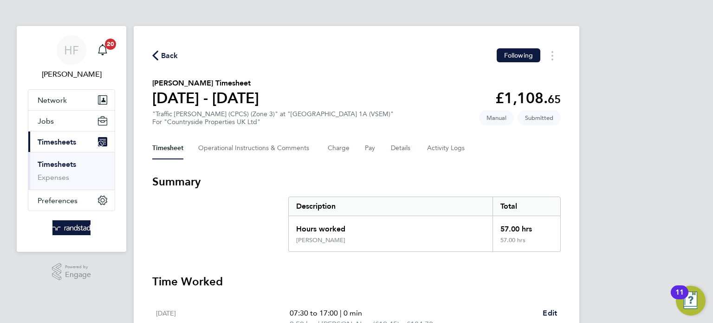
click at [62, 164] on link "Timesheets" at bounding box center [57, 164] width 39 height 9
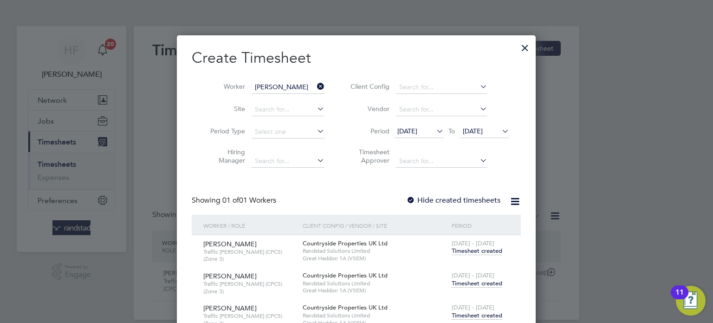
click at [521, 47] on div at bounding box center [525, 45] width 17 height 17
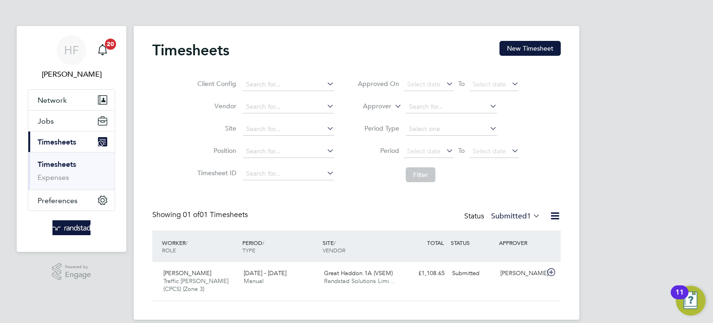
click at [66, 164] on link "Timesheets" at bounding box center [57, 164] width 39 height 9
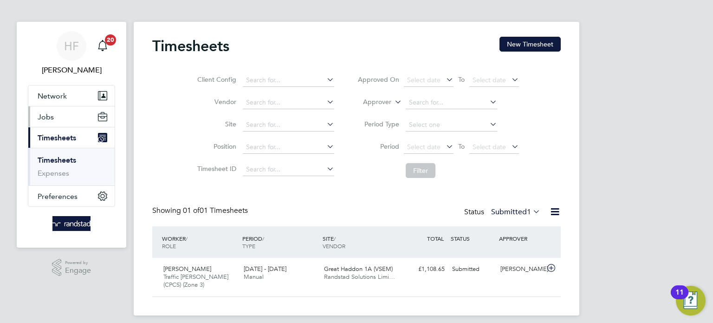
scroll to position [11, 0]
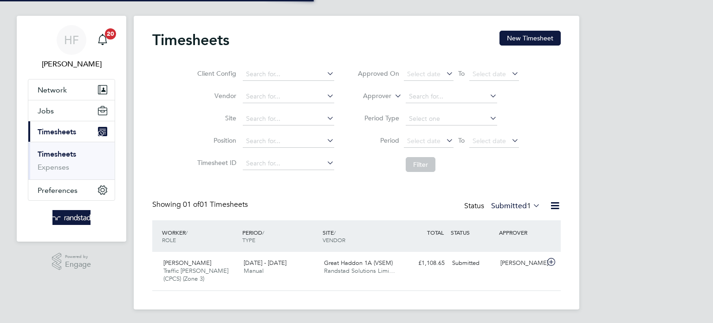
scroll to position [11, 0]
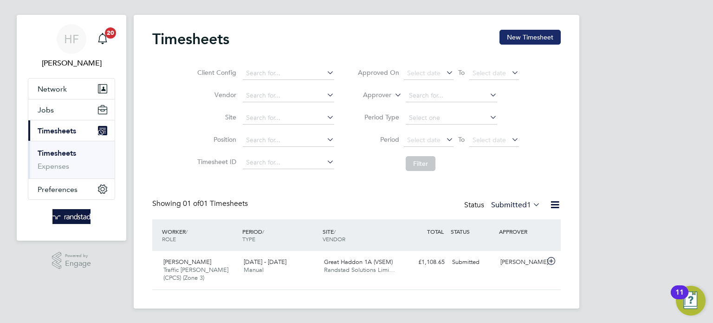
drag, startPoint x: 531, startPoint y: 33, endPoint x: 534, endPoint y: 37, distance: 5.3
click at [531, 32] on button "New Timesheet" at bounding box center [529, 37] width 61 height 15
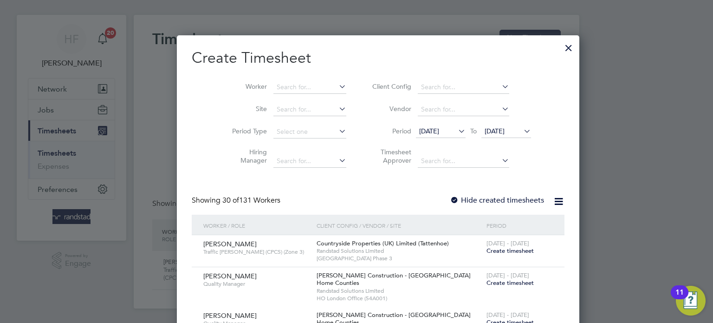
scroll to position [1600, 359]
click at [273, 89] on input at bounding box center [309, 87] width 73 height 13
click at [293, 137] on li "Bela Norbert Varga" at bounding box center [330, 137] width 157 height 13
type input "[PERSON_NAME] [PERSON_NAME]"
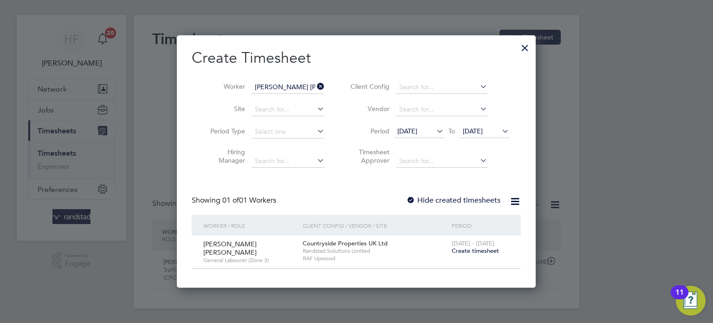
scroll to position [250, 359]
click at [484, 257] on div "4 - 10 Aug 2025 Create timesheet" at bounding box center [480, 247] width 62 height 25
click at [482, 252] on span "Create timesheet" at bounding box center [475, 250] width 47 height 8
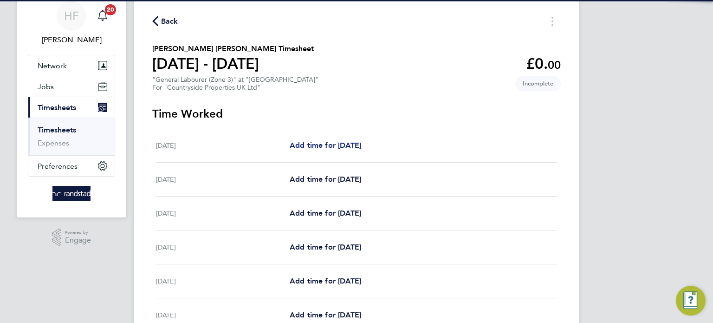
scroll to position [35, 0]
click at [315, 149] on link "Add time for Mon 04 Aug" at bounding box center [325, 144] width 71 height 11
select select "30"
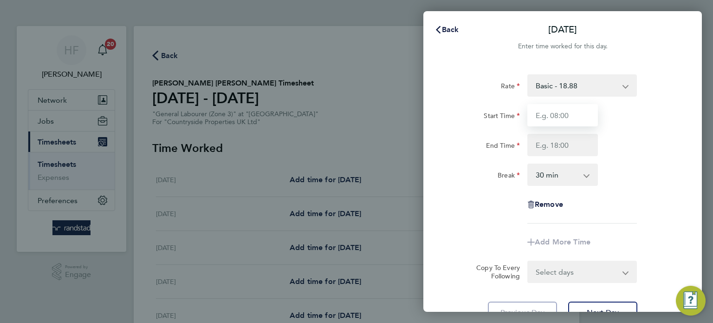
click at [557, 120] on input "Start Time" at bounding box center [562, 115] width 71 height 22
type input "07:30"
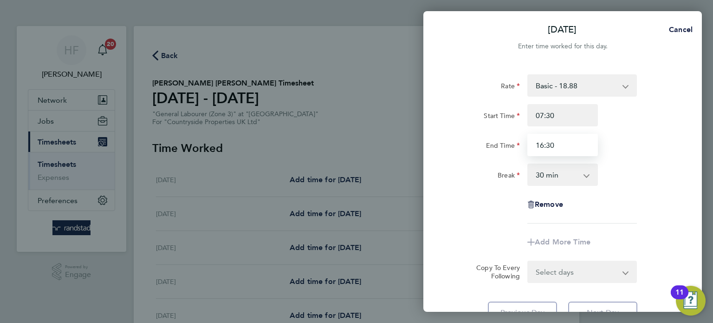
type input "16:30"
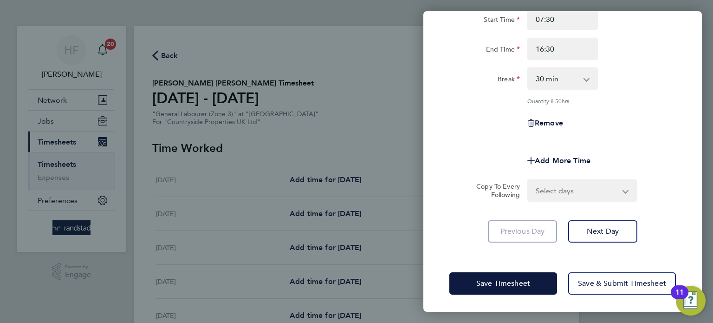
click at [576, 241] on div "Rate Basic - 18.88 Start Time 07:30 End Time 16:30 Break 0 min 15 min 30 min 45…" at bounding box center [562, 110] width 279 height 286
click at [577, 230] on button "Next Day" at bounding box center [602, 231] width 69 height 22
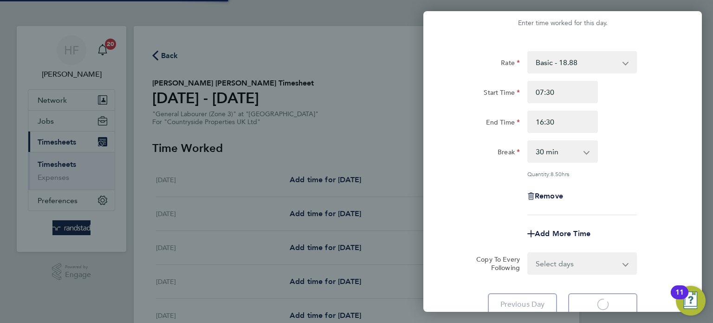
scroll to position [17, 0]
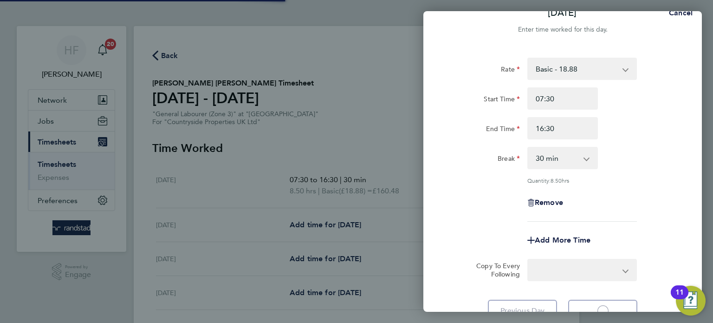
select select "30"
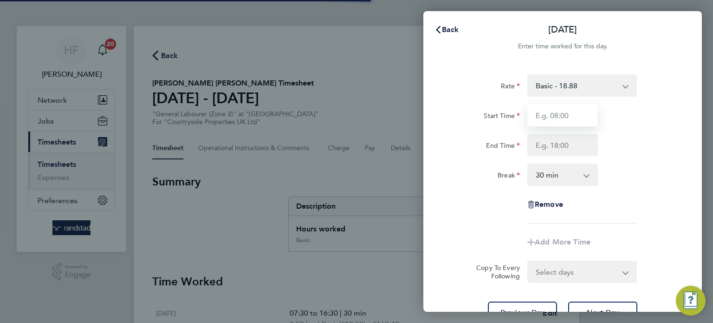
click at [558, 110] on input "Start Time" at bounding box center [562, 115] width 71 height 22
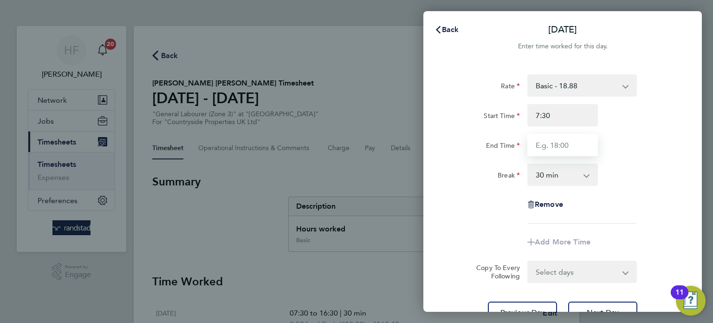
type input "07:30"
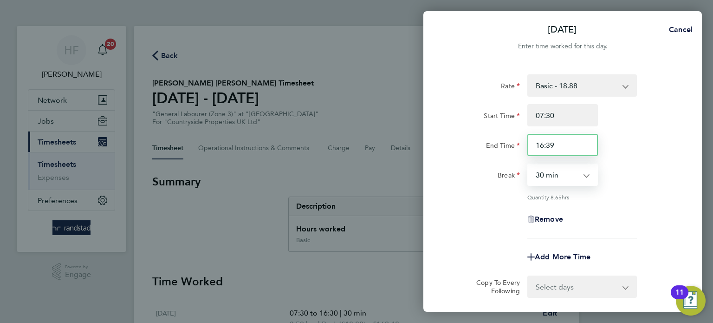
click at [564, 136] on input "16:39" at bounding box center [562, 145] width 71 height 22
type input "16:30"
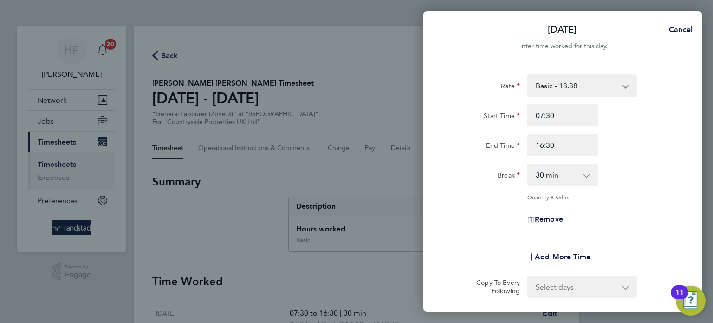
click at [636, 182] on div "Break 0 min 15 min 30 min 45 min 60 min 75 min 90 min" at bounding box center [563, 174] width 234 height 22
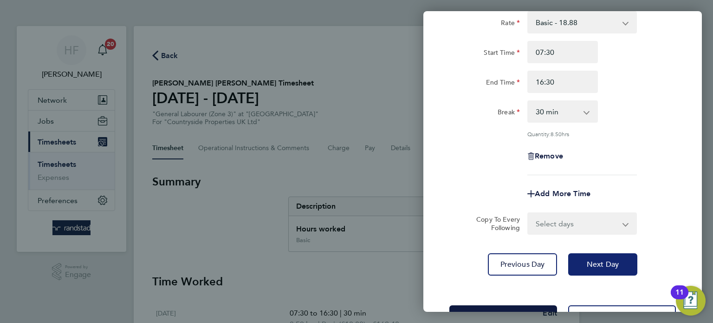
click at [596, 268] on button "Next Day" at bounding box center [602, 264] width 69 height 22
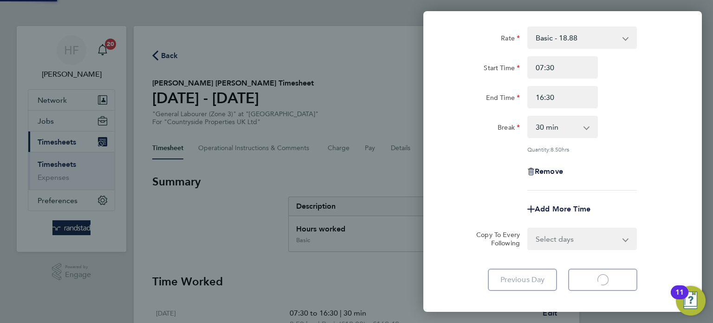
select select "30"
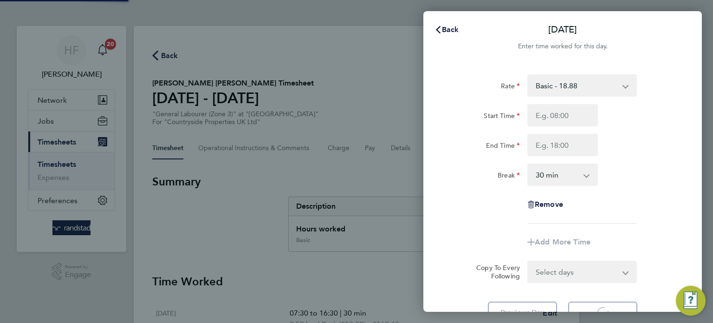
select select "30"
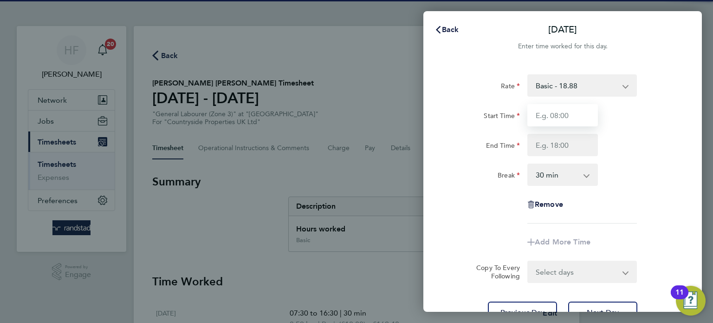
click at [550, 116] on input "Start Time" at bounding box center [562, 115] width 71 height 22
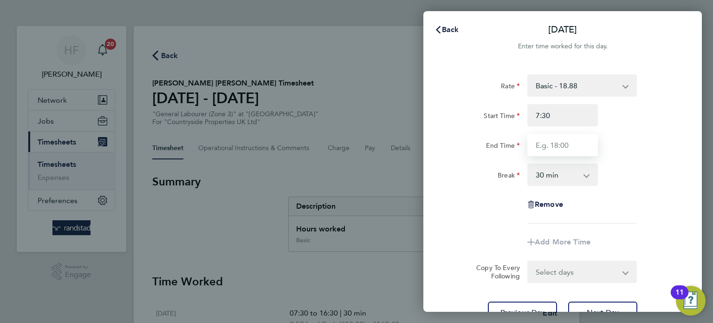
type input "07:30"
type input "16:30"
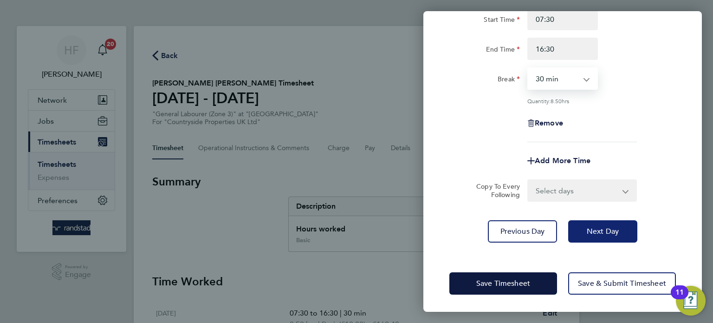
click at [594, 231] on span "Next Day" at bounding box center [603, 231] width 32 height 9
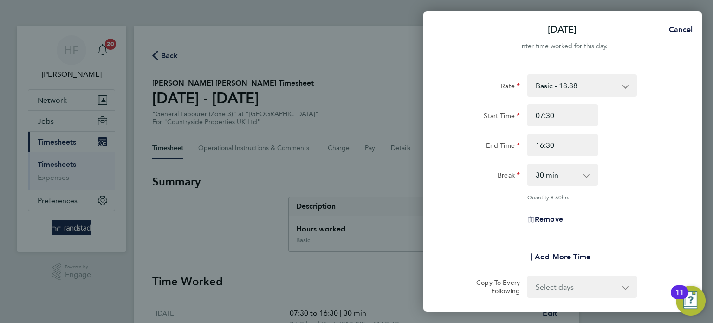
select select "30"
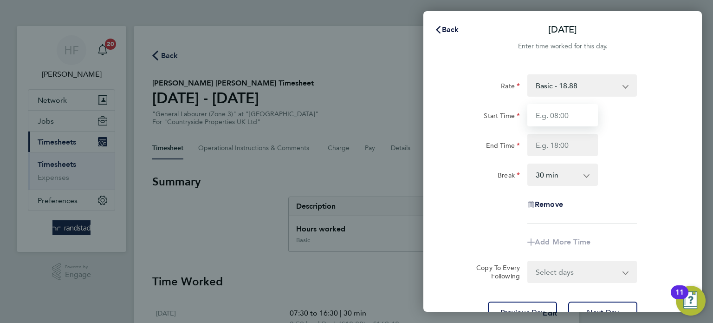
click at [571, 118] on input "Start Time" at bounding box center [562, 115] width 71 height 22
type input "07:30"
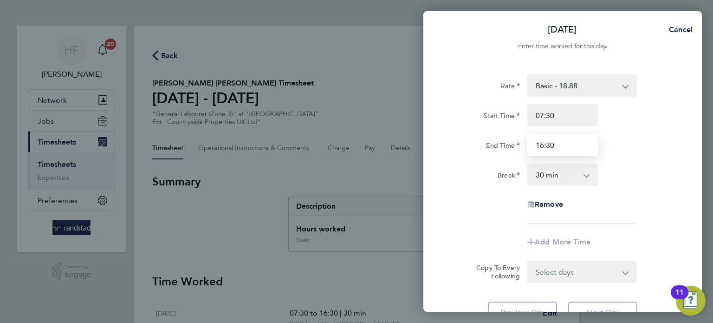
type input "16:30"
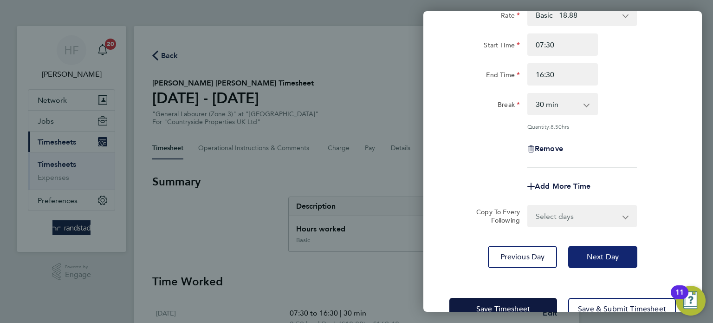
click at [593, 254] on span "Next Day" at bounding box center [603, 256] width 32 height 9
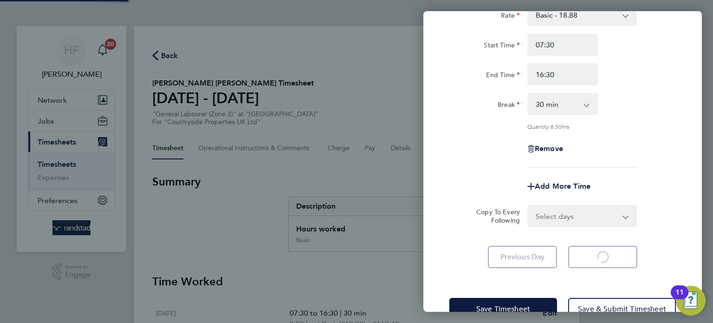
scroll to position [43, 0]
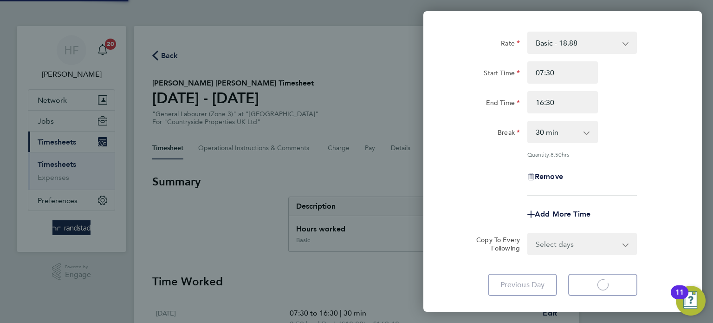
select select "30"
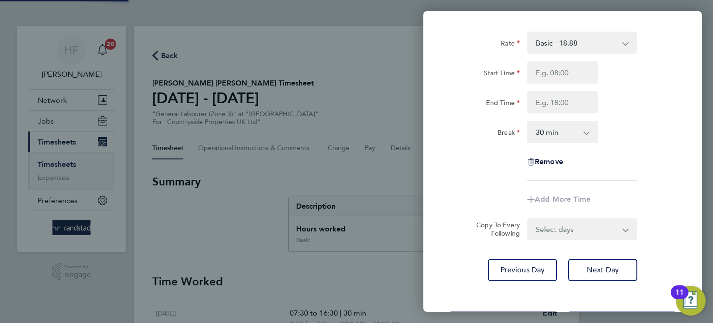
scroll to position [0, 0]
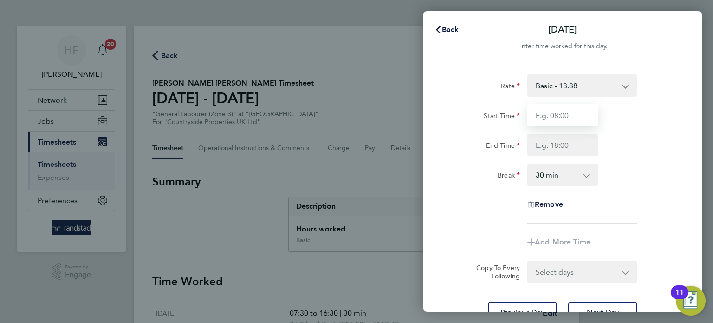
drag, startPoint x: 565, startPoint y: 123, endPoint x: 630, endPoint y: 138, distance: 67.0
click at [566, 124] on input "Start Time" at bounding box center [562, 115] width 71 height 22
type input "7"
type input "07:30"
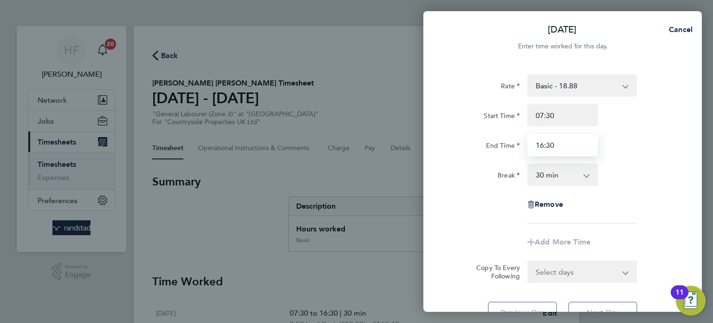
type input "16:30"
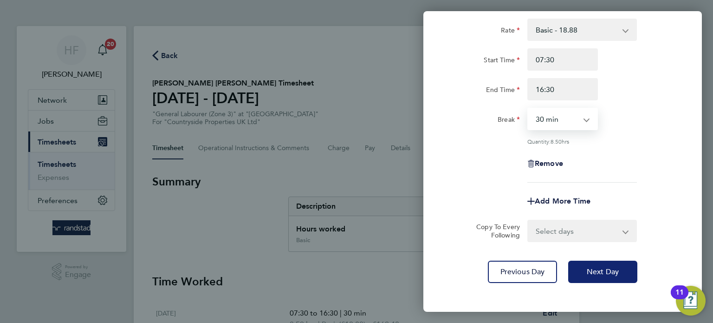
click at [603, 264] on button "Next Day" at bounding box center [602, 271] width 69 height 22
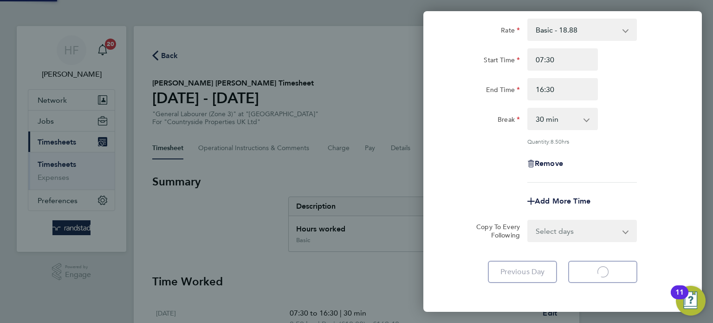
scroll to position [28, 0]
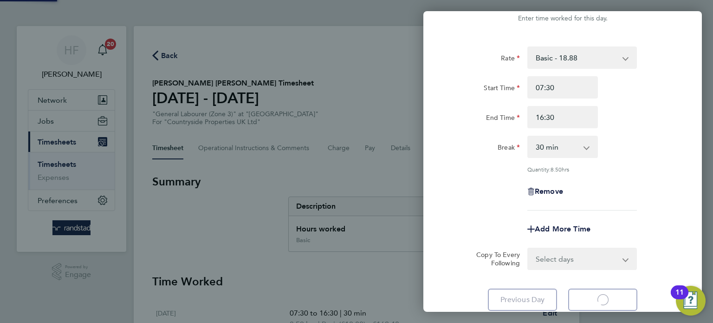
select select "30"
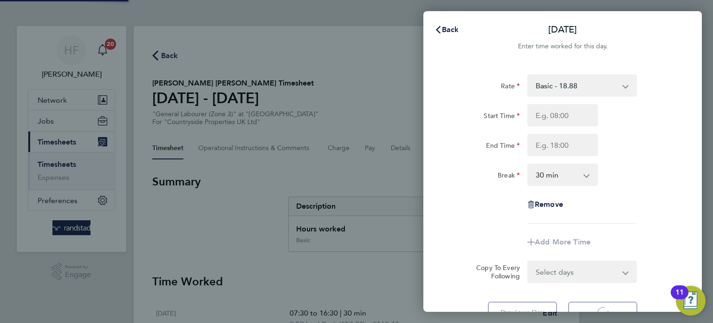
select select "30"
click at [454, 26] on span "Back" at bounding box center [450, 29] width 17 height 9
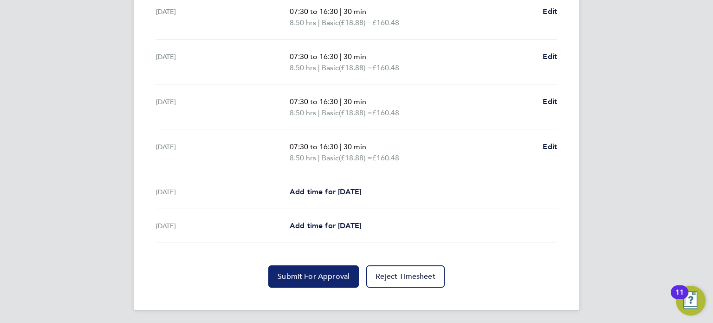
click at [307, 274] on span "Submit For Approval" at bounding box center [314, 276] width 72 height 9
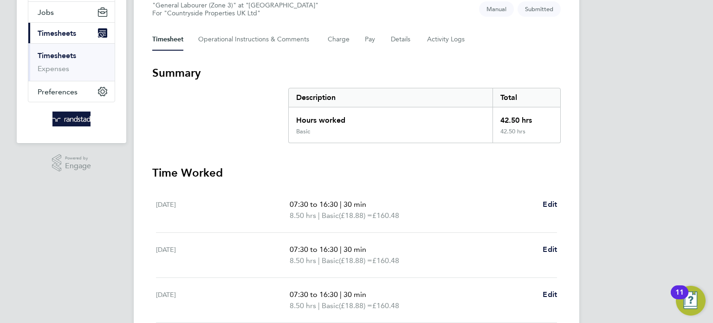
scroll to position [113, 0]
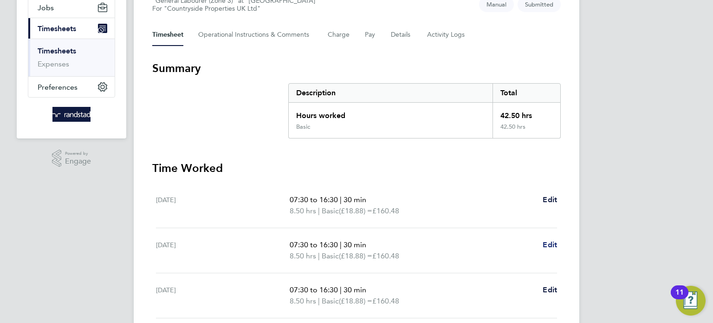
click at [551, 242] on span "Edit" at bounding box center [550, 244] width 14 height 9
select select "30"
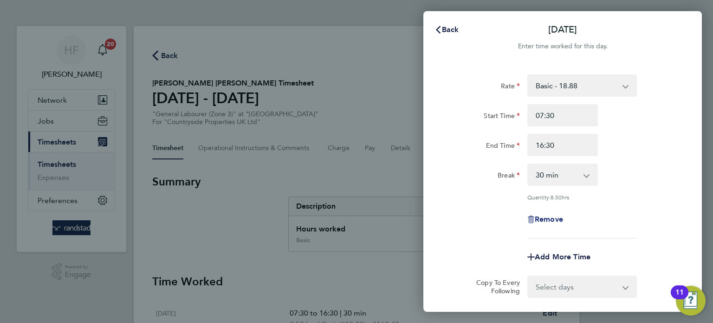
click at [556, 216] on span "Remove" at bounding box center [549, 218] width 28 height 9
select select "null"
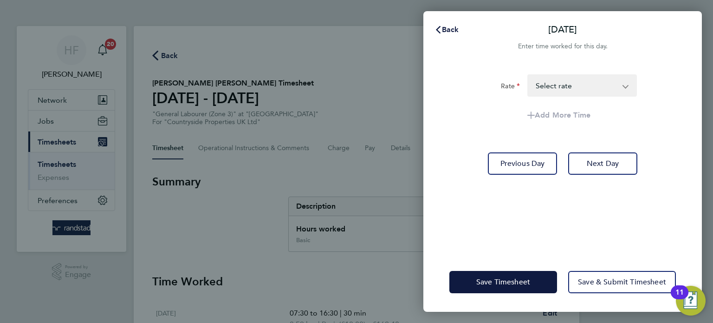
click at [584, 91] on select "Basic - 18.88 Select rate" at bounding box center [576, 85] width 97 height 20
select select "30"
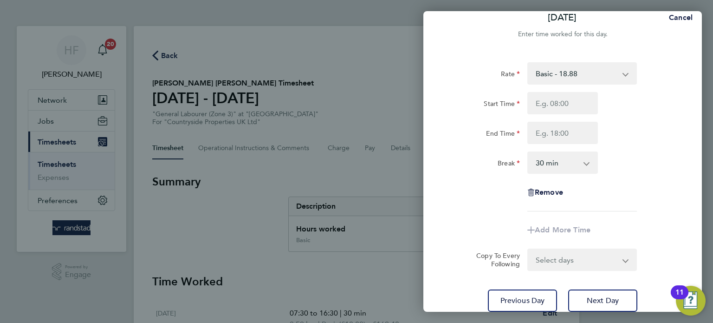
scroll to position [82, 0]
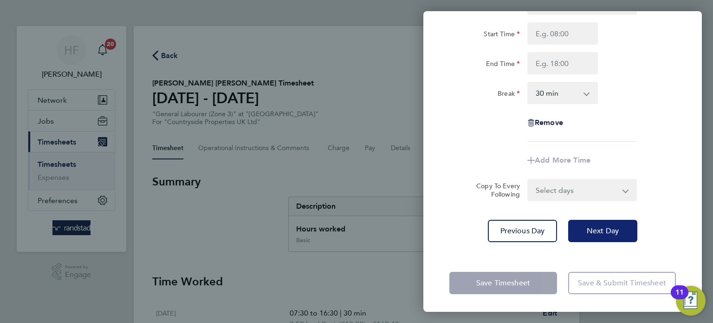
click at [590, 237] on button "Next Day" at bounding box center [602, 231] width 69 height 22
select select "30"
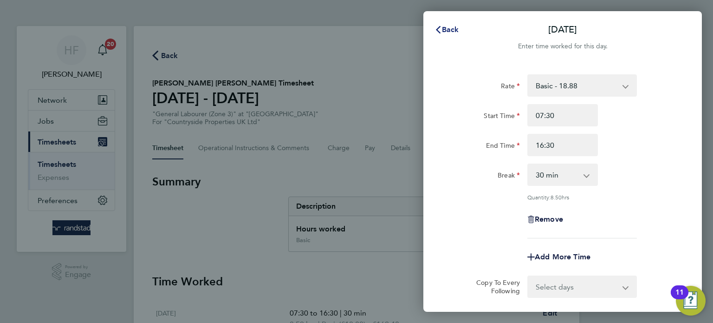
click at [462, 35] on button "Back" at bounding box center [446, 29] width 43 height 19
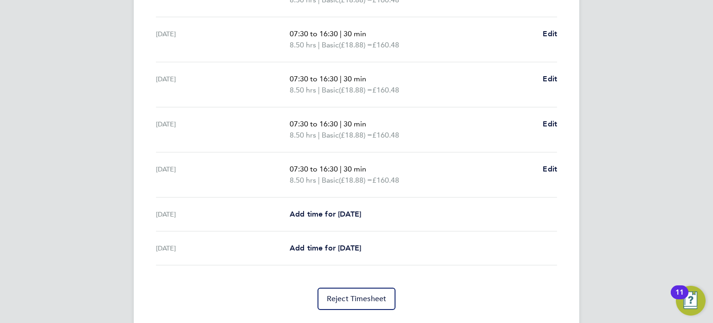
scroll to position [254, 0]
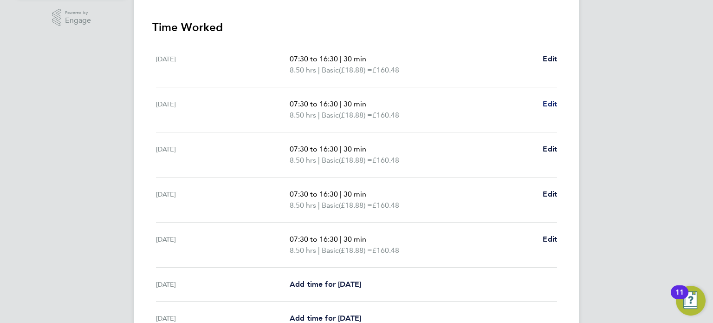
click at [552, 104] on span "Edit" at bounding box center [550, 103] width 14 height 9
select select "30"
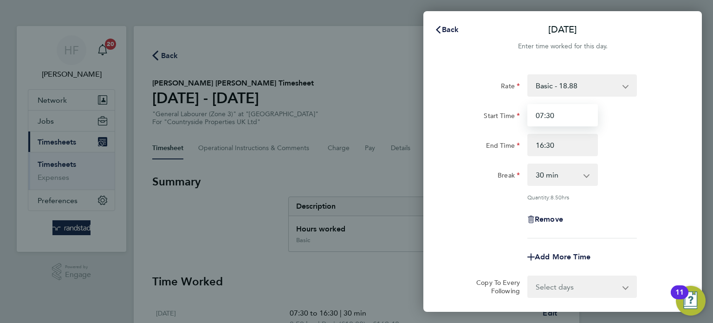
drag, startPoint x: 564, startPoint y: 120, endPoint x: 513, endPoint y: 121, distance: 51.1
click at [513, 121] on div "Start Time 07:30" at bounding box center [563, 115] width 234 height 22
click at [556, 212] on div "Remove" at bounding box center [563, 219] width 78 height 22
click at [556, 216] on span "Remove" at bounding box center [549, 218] width 28 height 9
select select "null"
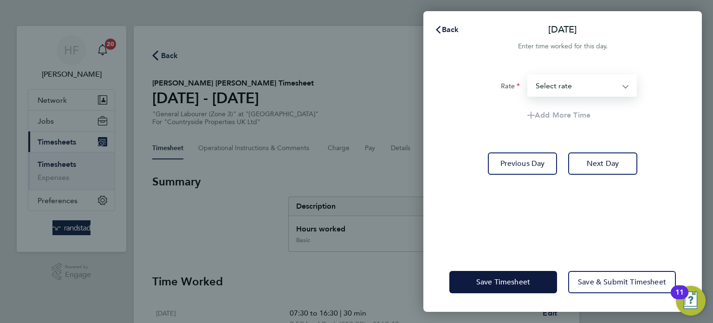
click at [590, 90] on select "Basic - 18.88 Select rate" at bounding box center [576, 85] width 97 height 20
select select "30"
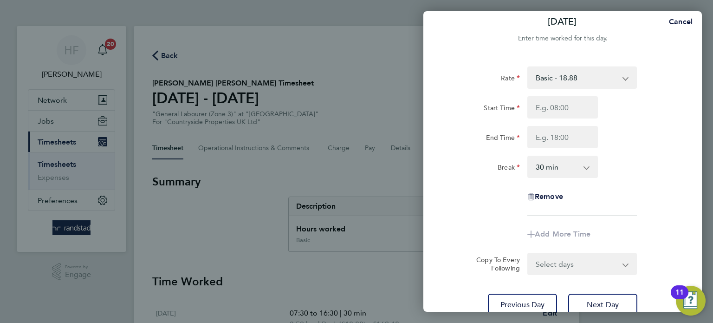
scroll to position [74, 0]
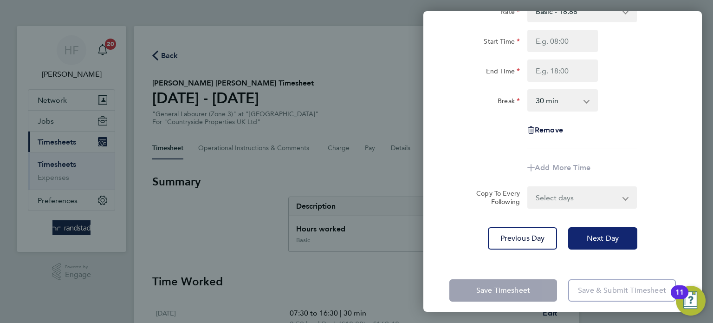
click at [612, 235] on span "Next Day" at bounding box center [603, 237] width 32 height 9
select select "30"
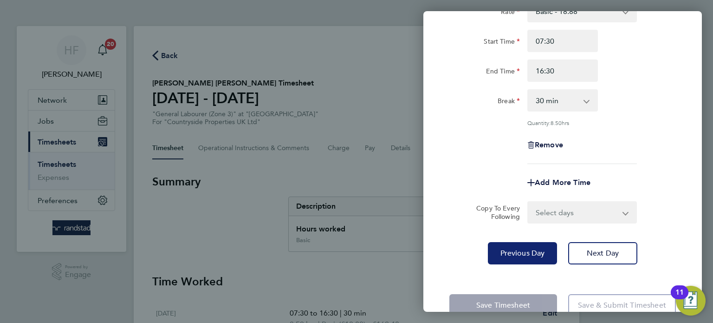
click at [538, 250] on span "Previous Day" at bounding box center [522, 252] width 45 height 9
select select "30"
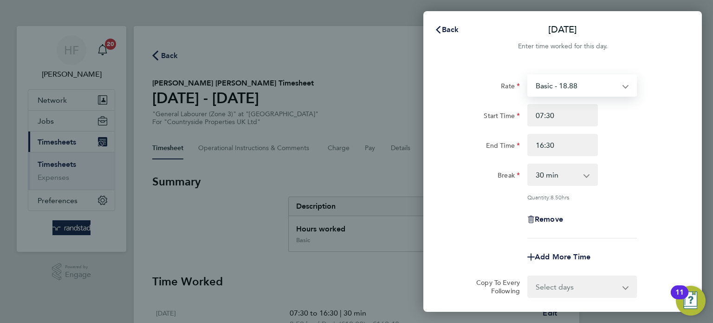
click at [577, 82] on select "Basic - 18.88" at bounding box center [576, 85] width 97 height 20
click at [631, 141] on div "End Time 16:30" at bounding box center [563, 145] width 234 height 22
click at [558, 217] on span "Remove" at bounding box center [549, 218] width 28 height 9
select select "null"
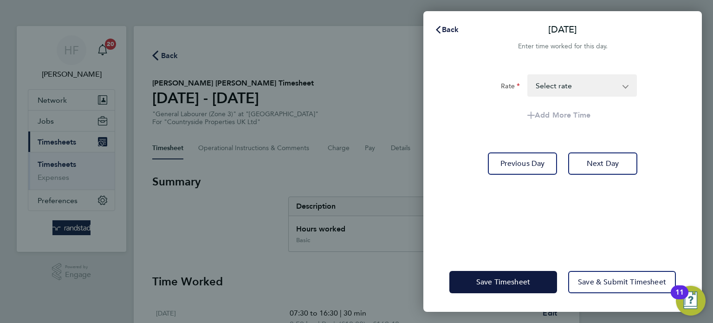
click at [582, 73] on div "Rate Basic - 18.88 Select rate Add More Time Previous Day Next Day" at bounding box center [562, 157] width 279 height 189
click at [587, 79] on select "Basic - 18.88 Select rate" at bounding box center [576, 85] width 97 height 20
select select "30"
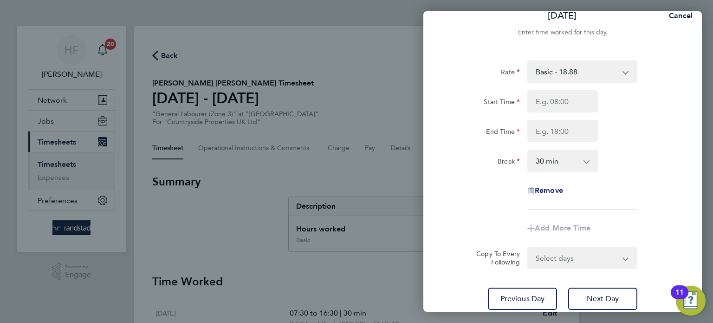
scroll to position [14, 0]
click at [551, 189] on span "Remove" at bounding box center [549, 189] width 28 height 9
select select "null"
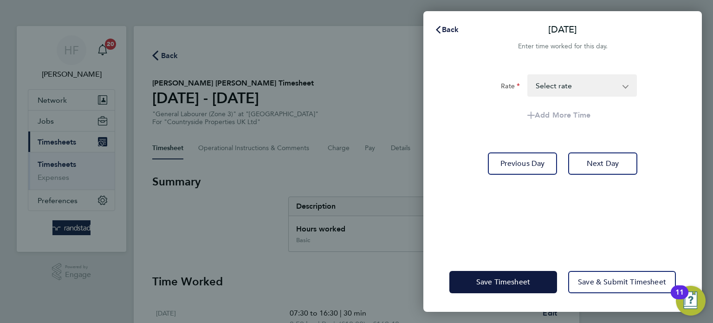
scroll to position [0, 0]
click at [525, 278] on span "Save Timesheet" at bounding box center [503, 281] width 54 height 9
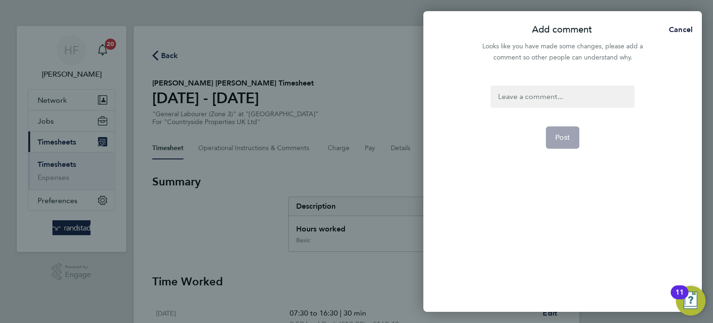
click at [522, 103] on div at bounding box center [562, 96] width 143 height 22
click at [569, 134] on span "Post" at bounding box center [562, 137] width 15 height 9
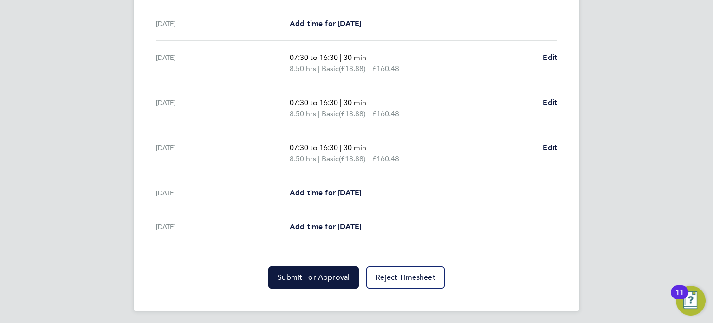
scroll to position [335, 0]
click at [308, 269] on button "Submit For Approval" at bounding box center [313, 276] width 91 height 22
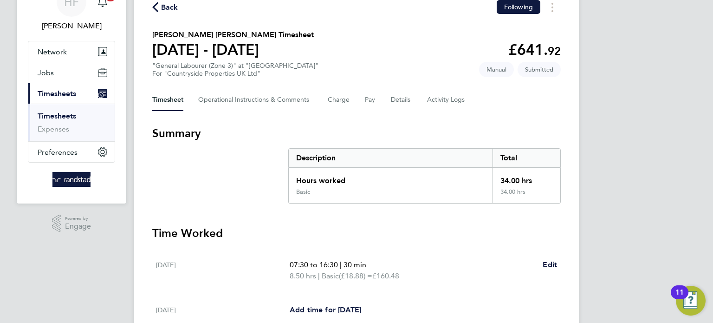
scroll to position [34, 0]
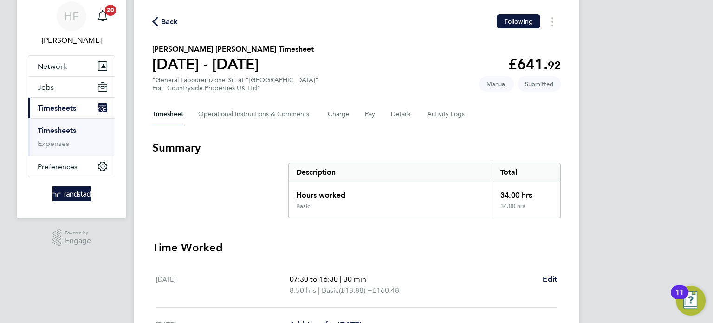
click at [61, 131] on link "Timesheets" at bounding box center [57, 130] width 39 height 9
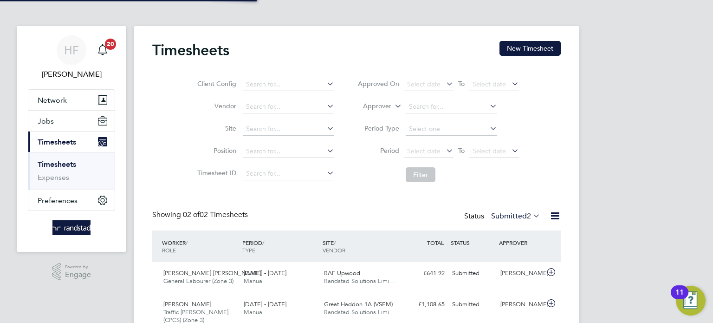
scroll to position [23, 81]
click at [521, 52] on button "New Timesheet" at bounding box center [529, 48] width 61 height 15
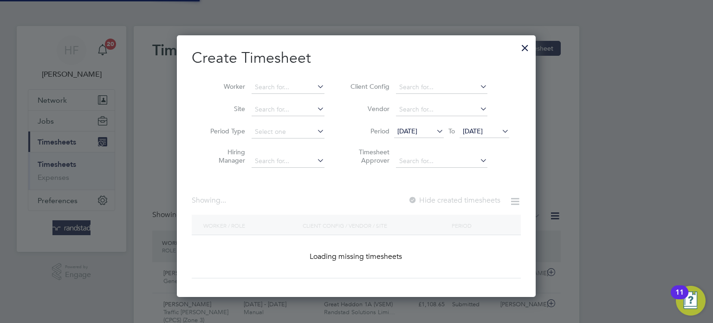
scroll to position [261, 359]
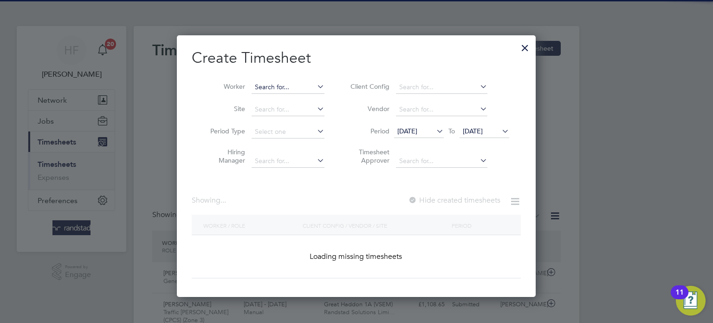
click at [273, 86] on input at bounding box center [288, 87] width 73 height 13
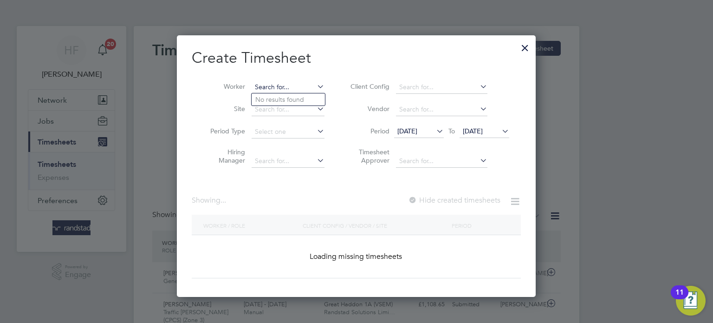
scroll to position [1600, 359]
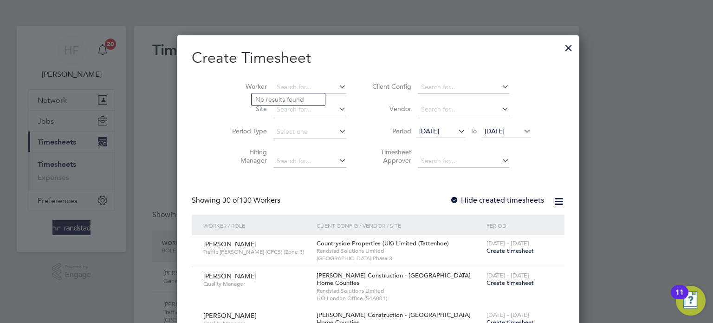
click at [560, 47] on div at bounding box center [568, 45] width 17 height 17
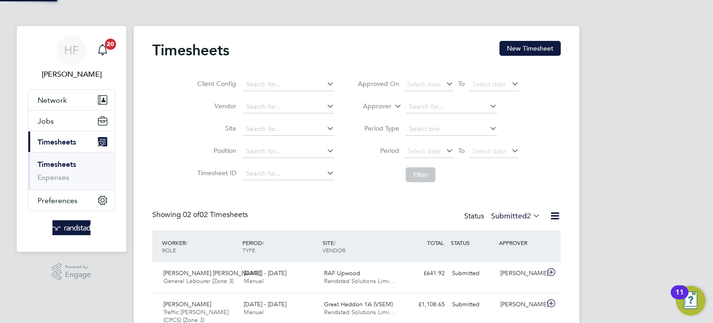
scroll to position [0, 0]
click at [353, 47] on div "Timesheets New Timesheet" at bounding box center [356, 55] width 408 height 28
click at [659, 83] on div "HF Hollie Furby Notifications 20 Applications: Network Businesses Sites Workers…" at bounding box center [356, 182] width 713 height 365
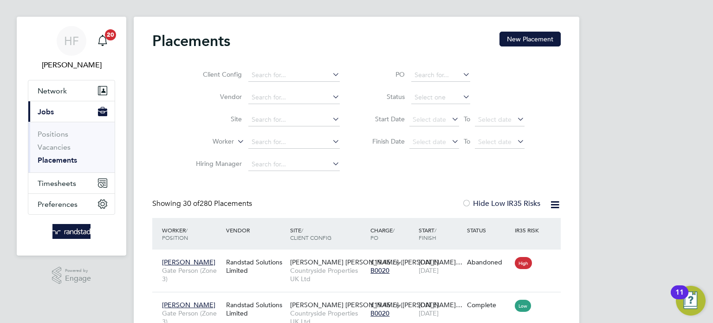
click at [51, 151] on li "Vacancies" at bounding box center [73, 149] width 70 height 13
click at [50, 148] on link "Vacancies" at bounding box center [54, 147] width 33 height 9
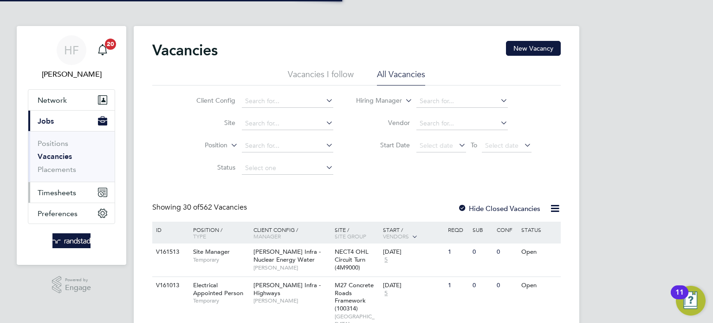
click at [52, 195] on span "Timesheets" at bounding box center [57, 192] width 39 height 9
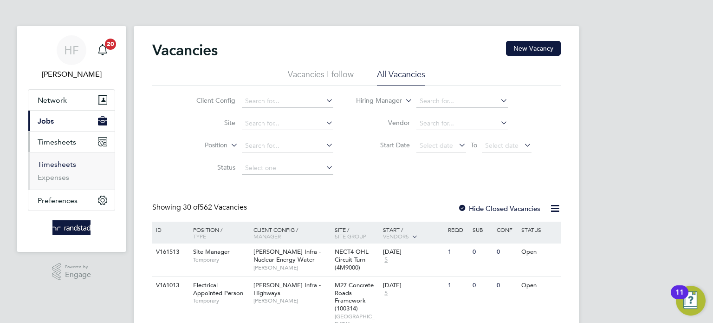
click at [66, 166] on link "Timesheets" at bounding box center [57, 164] width 39 height 9
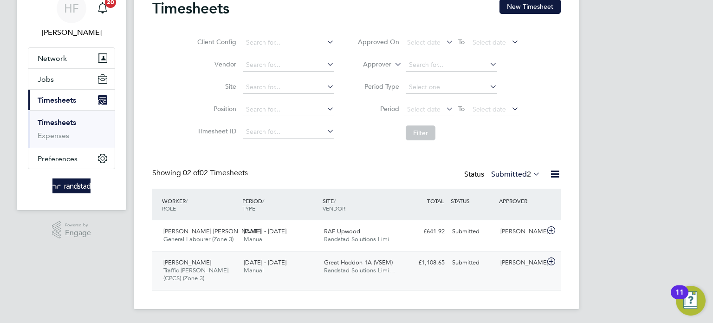
click at [317, 270] on div "4 - 10 Aug 2025 Manual" at bounding box center [280, 266] width 80 height 23
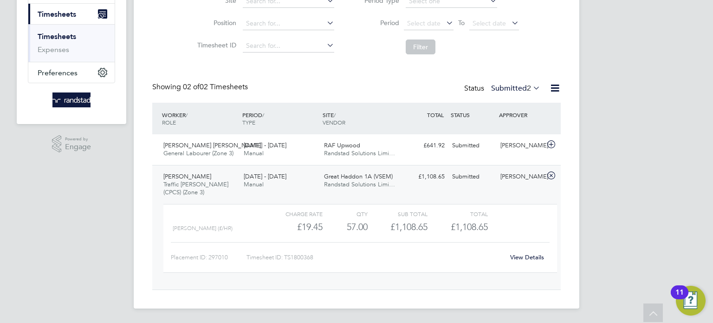
click at [531, 254] on link "View Details" at bounding box center [527, 257] width 34 height 8
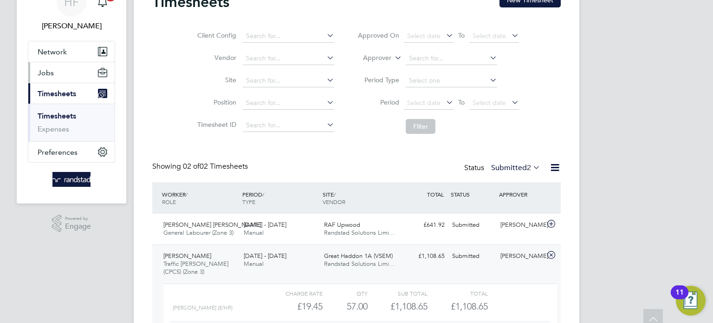
scroll to position [38, 0]
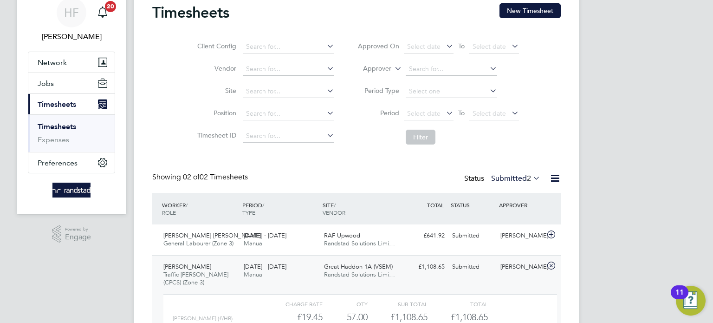
click at [62, 123] on link "Timesheets" at bounding box center [57, 126] width 39 height 9
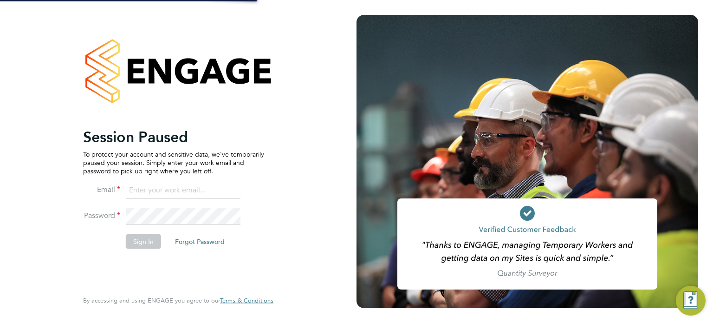
type input "[PERSON_NAME][EMAIL_ADDRESS][DOMAIN_NAME]"
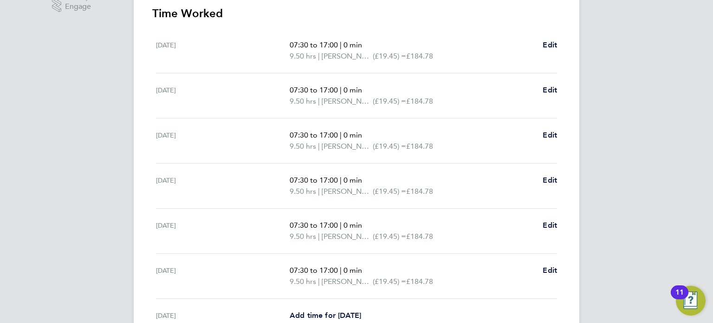
scroll to position [263, 0]
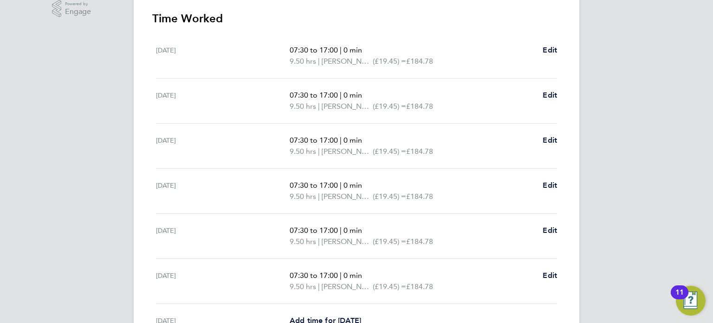
click at [357, 252] on div "[DATE] 07:30 to 17:00 | 0 min 9.50 hrs | [PERSON_NAME] (£19.45) = £184.78 Edit" at bounding box center [356, 236] width 401 height 45
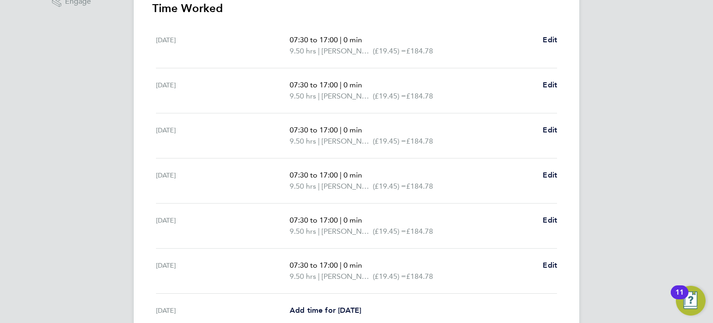
scroll to position [268, 0]
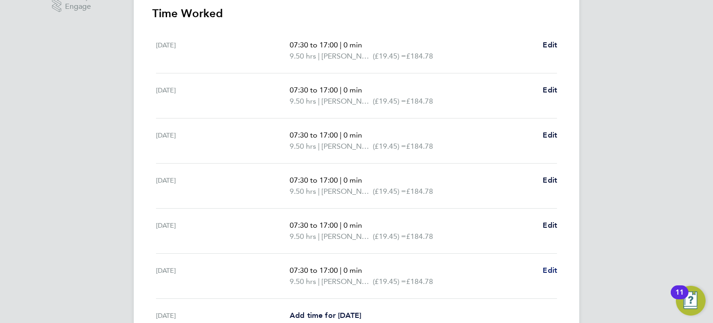
click at [549, 268] on span "Edit" at bounding box center [550, 270] width 14 height 9
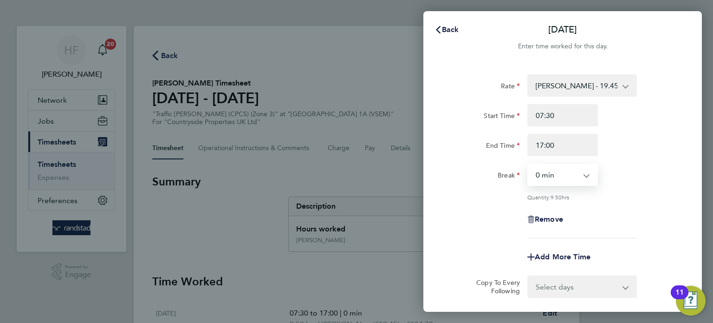
click at [577, 177] on select "0 min 15 min 30 min 45 min 60 min 75 min 90 min" at bounding box center [557, 174] width 58 height 20
select select "30"
click at [528, 164] on select "0 min 15 min 30 min 45 min 60 min 75 min 90 min" at bounding box center [557, 174] width 58 height 20
click at [625, 185] on div "Break 0 min 15 min 30 min 45 min 60 min 75 min 90 min" at bounding box center [563, 174] width 234 height 22
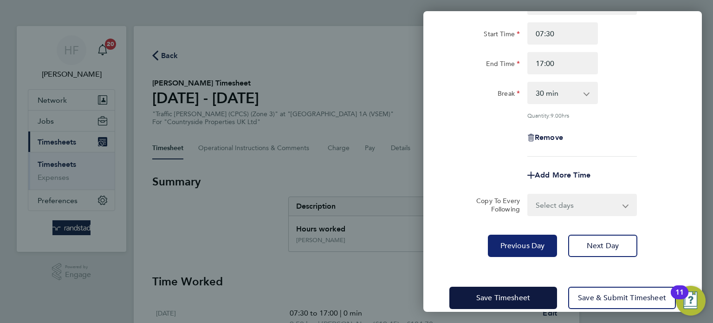
scroll to position [96, 0]
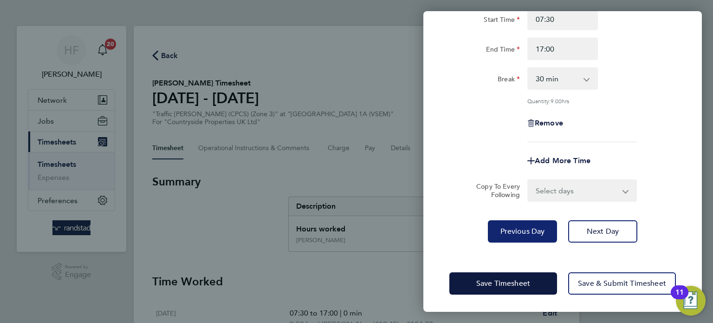
click at [510, 232] on span "Previous Day" at bounding box center [522, 231] width 45 height 9
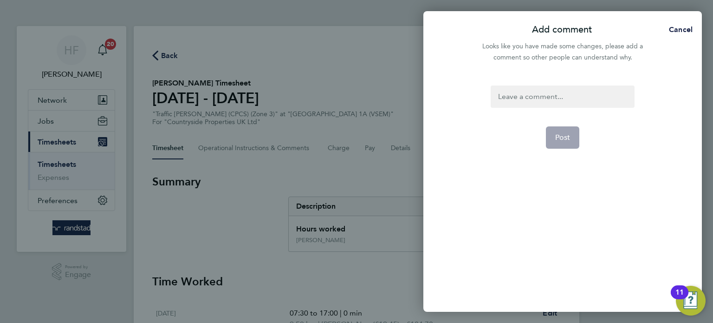
click at [550, 93] on div at bounding box center [562, 96] width 143 height 22
click at [578, 96] on div at bounding box center [562, 96] width 143 height 22
click at [679, 27] on span "Cancel" at bounding box center [679, 29] width 26 height 9
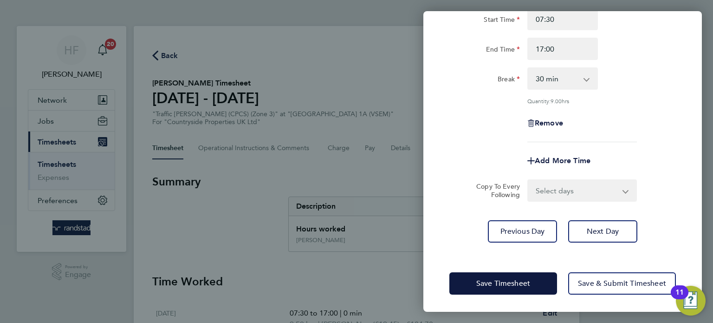
scroll to position [0, 0]
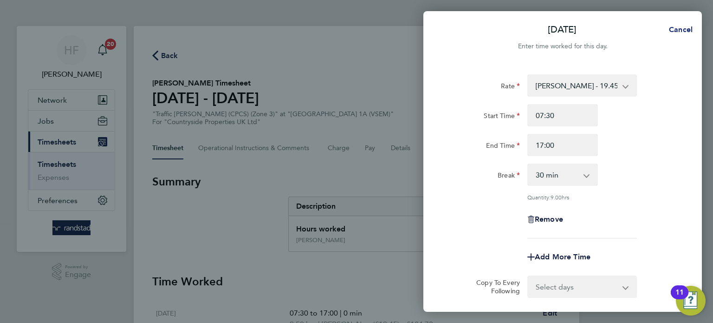
click at [674, 32] on span "Cancel" at bounding box center [679, 29] width 26 height 9
click at [438, 29] on icon "button" at bounding box center [437, 29] width 7 height 7
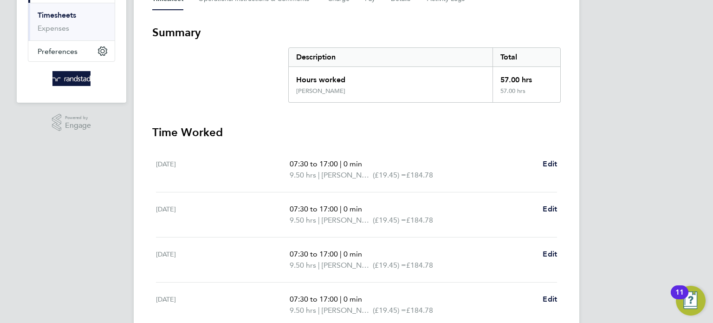
scroll to position [206, 0]
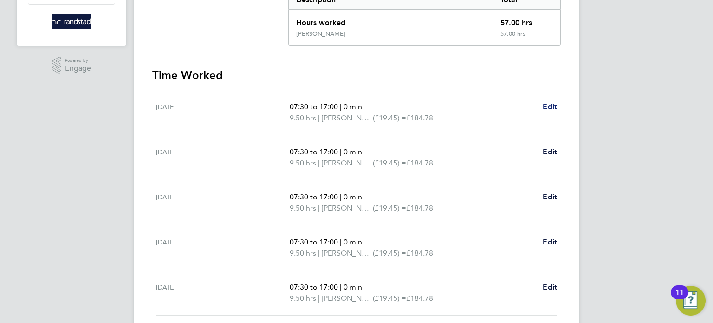
click at [548, 103] on span "Edit" at bounding box center [550, 106] width 14 height 9
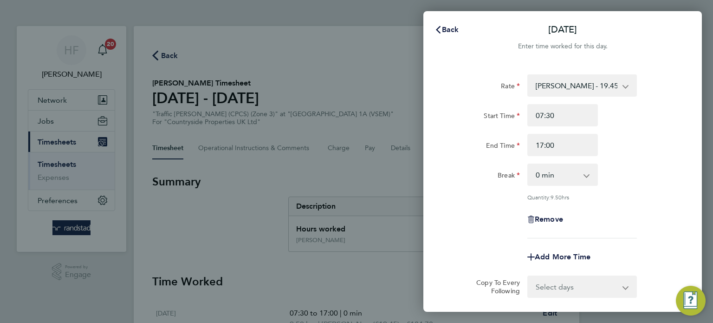
click at [576, 180] on select "0 min 15 min 30 min 45 min 60 min 75 min 90 min" at bounding box center [557, 174] width 58 height 20
select select "30"
click at [528, 164] on select "0 min 15 min 30 min 45 min 60 min 75 min 90 min" at bounding box center [557, 174] width 58 height 20
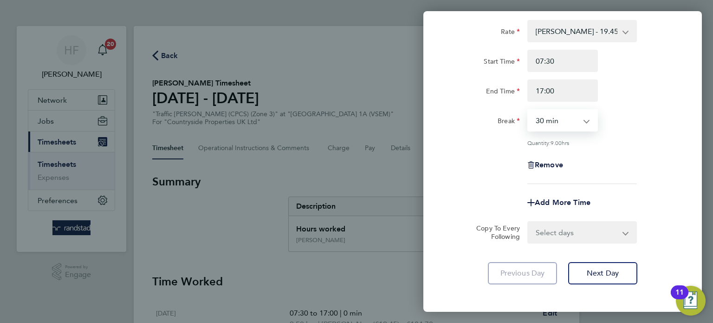
scroll to position [76, 0]
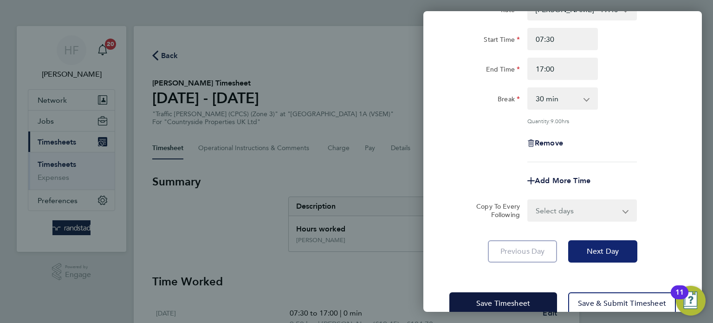
click at [605, 242] on button "Next Day" at bounding box center [602, 251] width 69 height 22
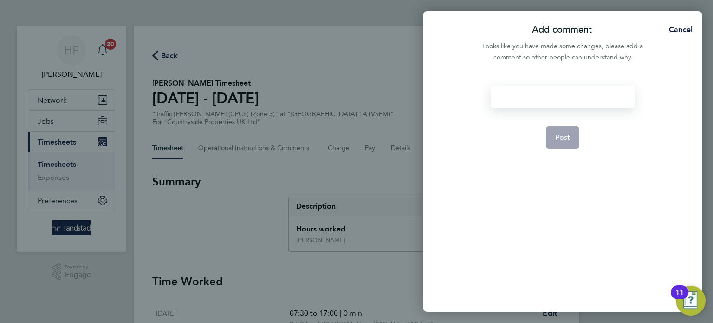
click at [545, 95] on div at bounding box center [562, 96] width 143 height 22
click at [543, 93] on div at bounding box center [562, 96] width 143 height 22
click at [563, 140] on span "Post" at bounding box center [562, 137] width 15 height 9
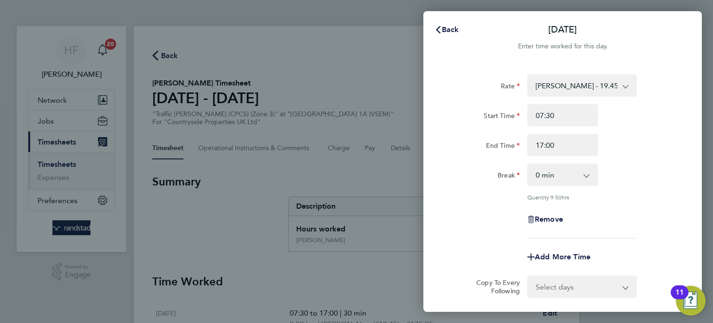
click at [593, 178] on app-icon-cross-button at bounding box center [591, 174] width 11 height 20
drag, startPoint x: 584, startPoint y: 179, endPoint x: 581, endPoint y: 183, distance: 4.9
click at [585, 179] on select "0 min 15 min 30 min 45 min 60 min 75 min 90 min" at bounding box center [557, 174] width 58 height 20
select select "30"
click at [528, 164] on select "0 min 15 min 30 min 45 min 60 min 75 min 90 min" at bounding box center [557, 174] width 58 height 20
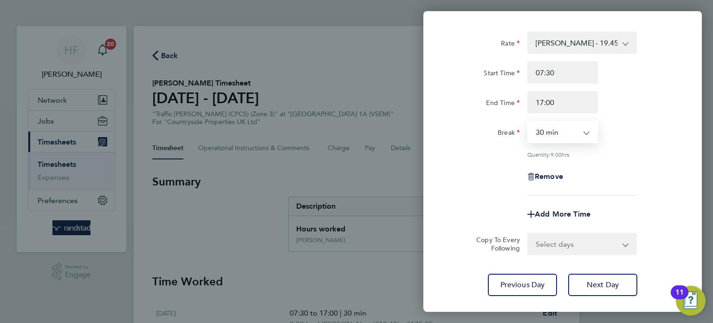
scroll to position [44, 0]
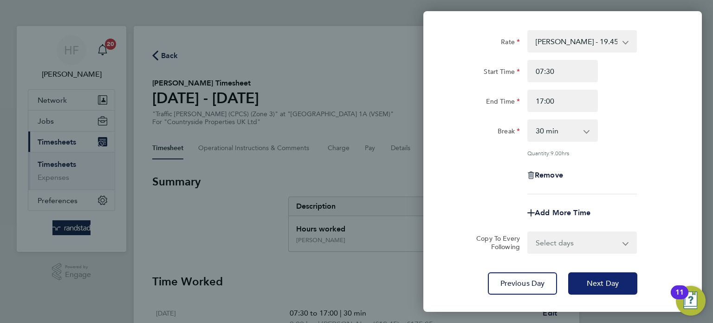
click at [597, 282] on span "Next Day" at bounding box center [603, 283] width 32 height 9
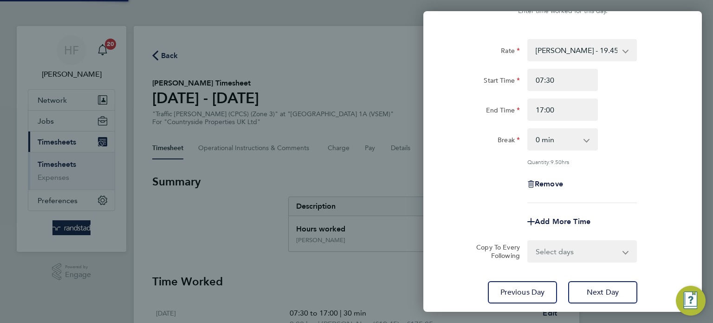
scroll to position [35, 0]
click at [585, 140] on select "0 min 15 min 30 min 45 min 60 min 75 min 90 min" at bounding box center [557, 140] width 58 height 20
click at [582, 141] on select "0 min 15 min 30 min 45 min 60 min 75 min 90 min" at bounding box center [557, 140] width 58 height 20
select select "30"
click at [528, 130] on select "0 min 15 min 30 min 45 min 60 min 75 min 90 min" at bounding box center [557, 140] width 58 height 20
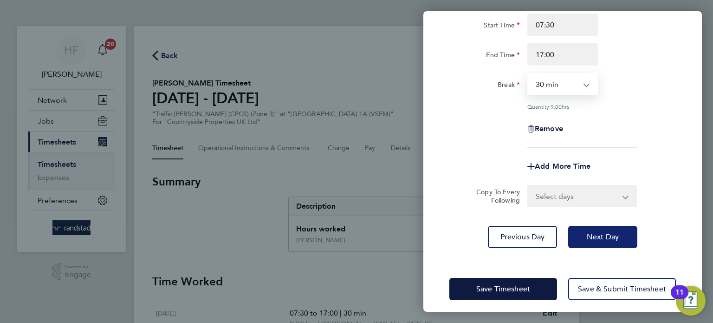
click at [615, 234] on span "Next Day" at bounding box center [603, 236] width 32 height 9
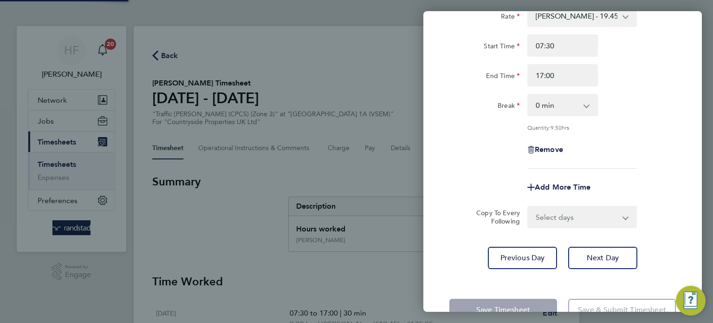
scroll to position [69, 0]
click at [580, 100] on select "0 min 15 min 30 min 45 min 60 min 75 min 90 min" at bounding box center [557, 106] width 58 height 20
click at [573, 108] on select "0 min 15 min 30 min 45 min 60 min 75 min 90 min" at bounding box center [557, 106] width 58 height 20
select select "30"
click at [528, 96] on select "0 min 15 min 30 min 45 min 60 min 75 min 90 min" at bounding box center [557, 106] width 58 height 20
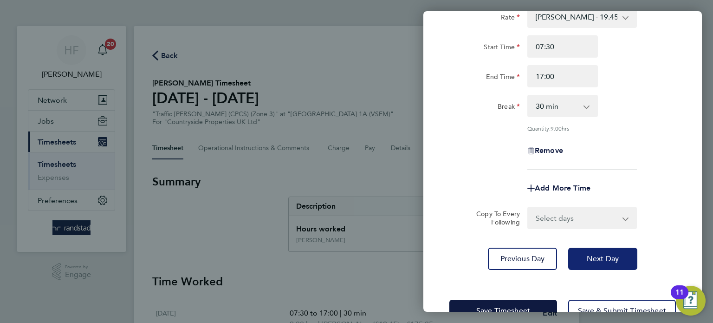
click at [605, 257] on span "Next Day" at bounding box center [603, 258] width 32 height 9
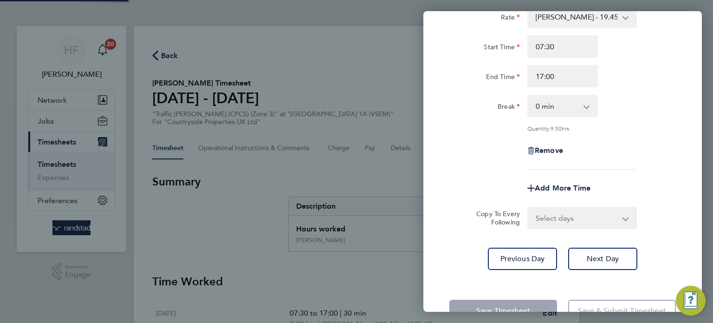
click at [577, 106] on select "0 min 15 min 30 min 45 min 60 min 75 min 90 min" at bounding box center [557, 106] width 58 height 20
select select "30"
click at [528, 96] on select "0 min 15 min 30 min 45 min 60 min 75 min 90 min" at bounding box center [557, 106] width 58 height 20
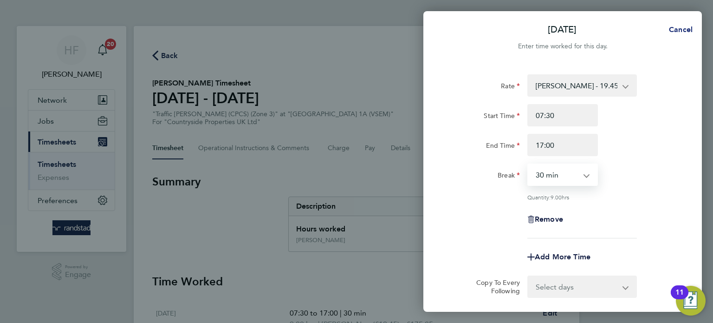
click at [678, 30] on span "Cancel" at bounding box center [679, 29] width 26 height 9
click at [449, 30] on span "Back" at bounding box center [450, 29] width 17 height 9
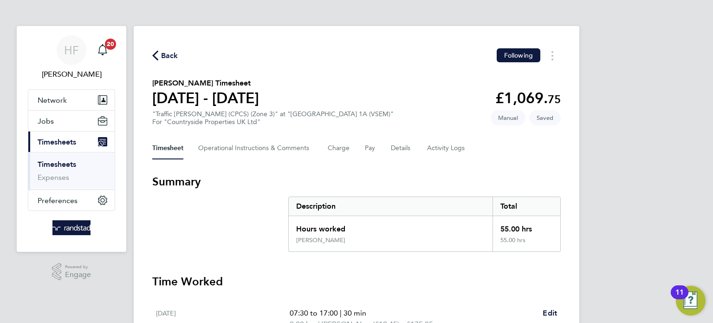
click at [55, 162] on link "Timesheets" at bounding box center [57, 164] width 39 height 9
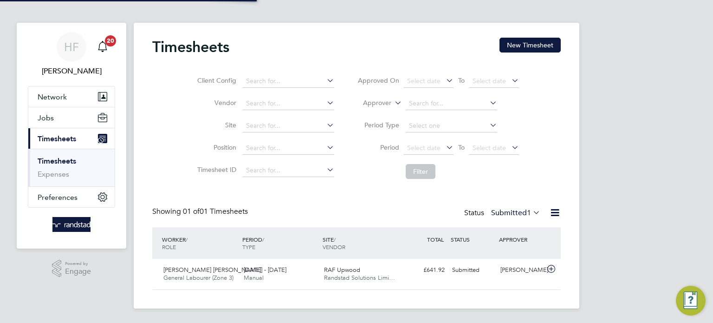
scroll to position [23, 81]
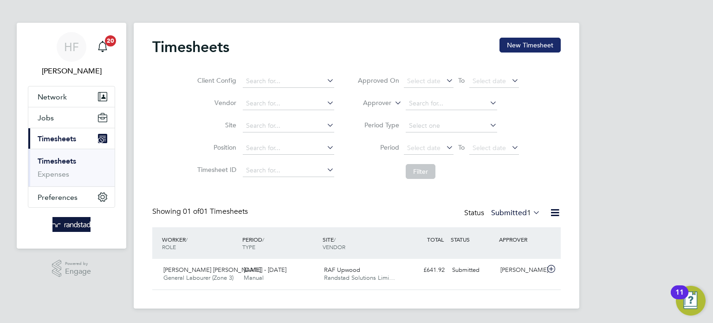
click at [518, 47] on button "New Timesheet" at bounding box center [529, 45] width 61 height 15
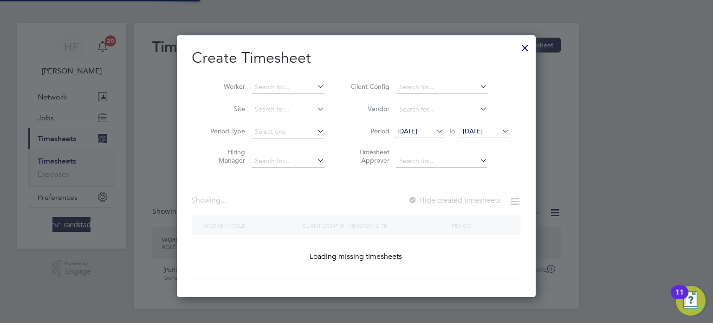
scroll to position [261, 359]
click at [308, 85] on input at bounding box center [288, 87] width 73 height 13
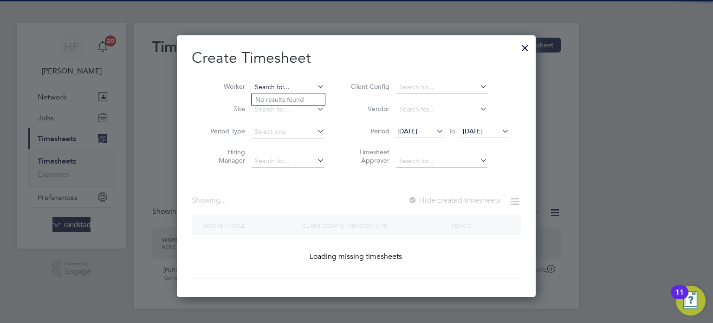
scroll to position [1600, 359]
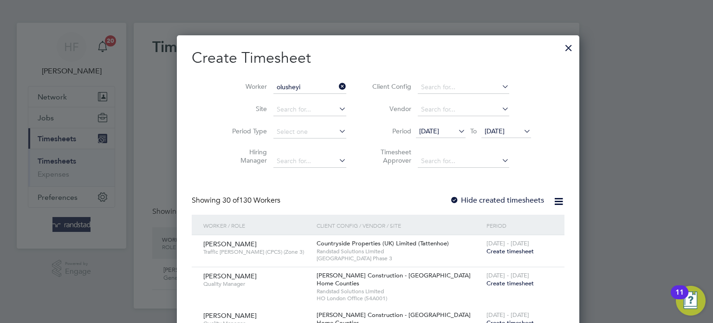
click at [294, 100] on li "Olusheyi Kayode" at bounding box center [288, 99] width 73 height 13
type input "Olusheyi Kayode"
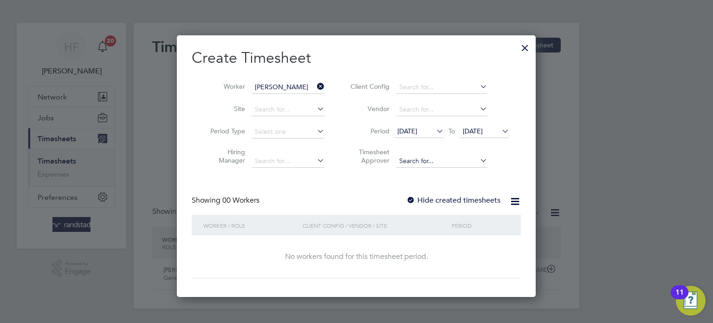
scroll to position [261, 359]
click at [483, 132] on span "[DATE]" at bounding box center [473, 131] width 20 height 8
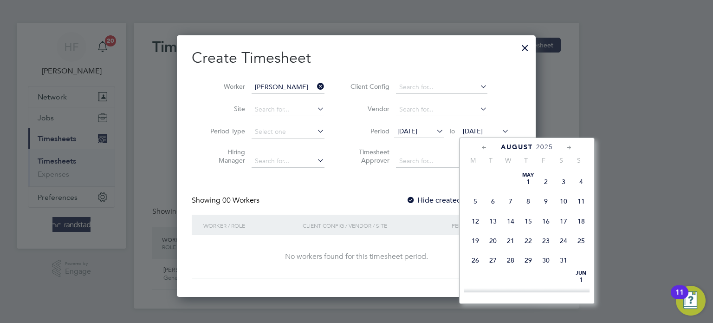
scroll to position [309, 0]
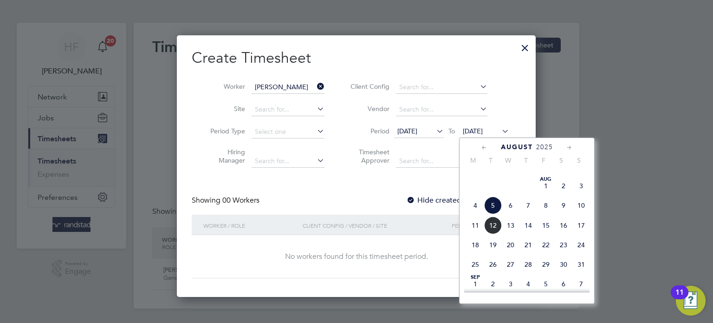
click at [580, 214] on span "10" at bounding box center [581, 205] width 18 height 18
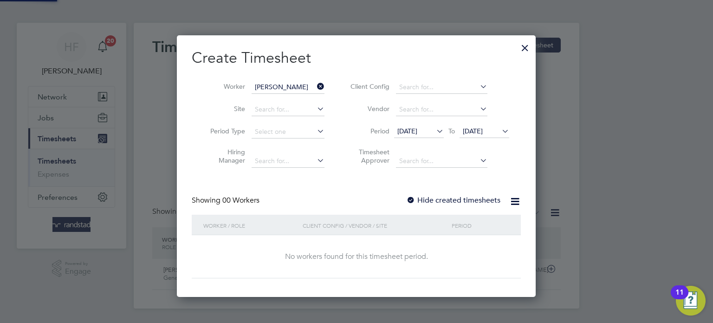
click at [463, 196] on label "Hide created timesheets" at bounding box center [453, 199] width 94 height 9
click at [462, 196] on label "Hide created timesheets" at bounding box center [453, 199] width 94 height 9
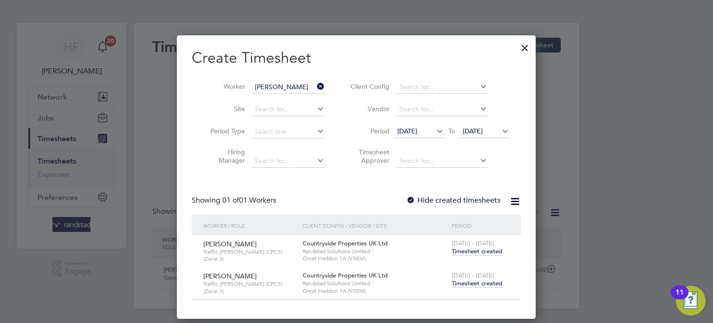
click at [464, 279] on span "Timesheet created" at bounding box center [477, 283] width 51 height 8
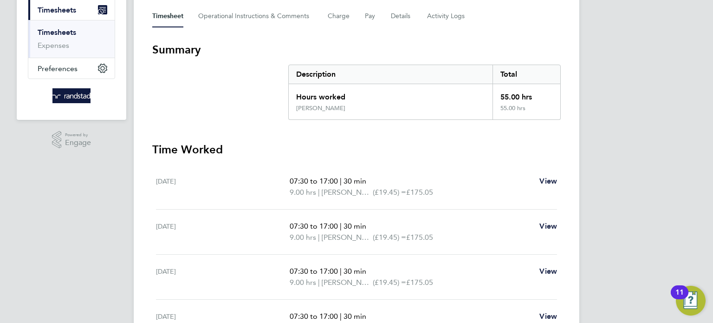
scroll to position [51, 0]
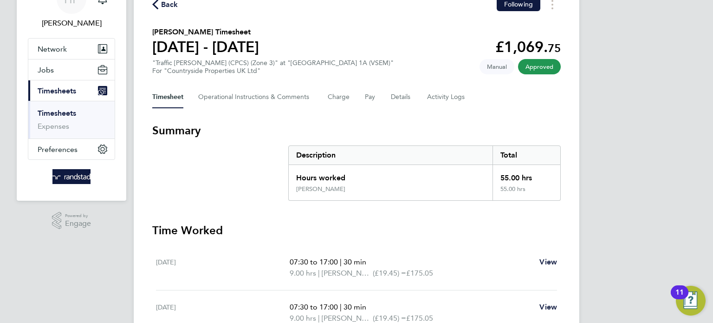
click at [59, 117] on link "Timesheets" at bounding box center [57, 113] width 39 height 9
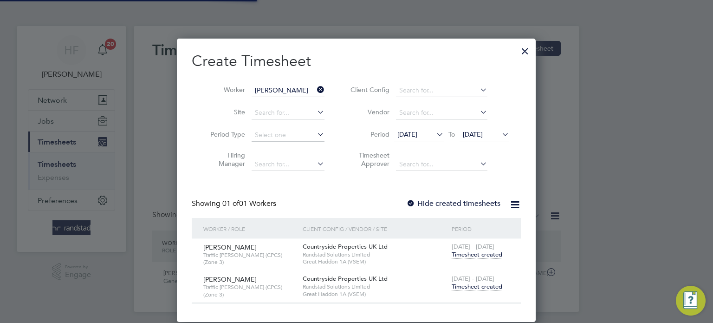
scroll to position [23, 81]
click at [527, 51] on div at bounding box center [525, 48] width 17 height 17
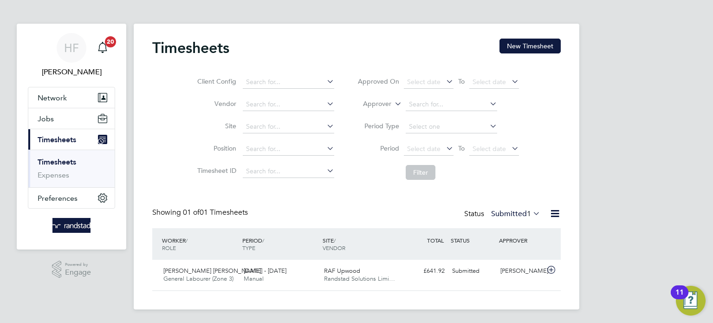
scroll to position [3, 0]
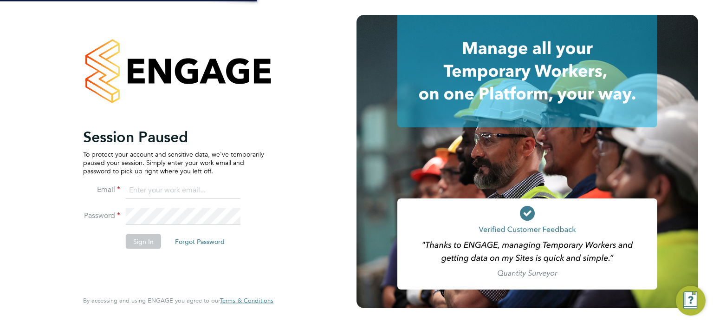
type input "h.furby@randstadcpe.com"
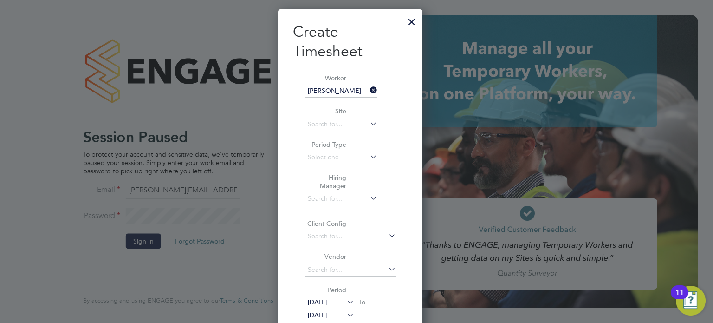
scroll to position [588, 145]
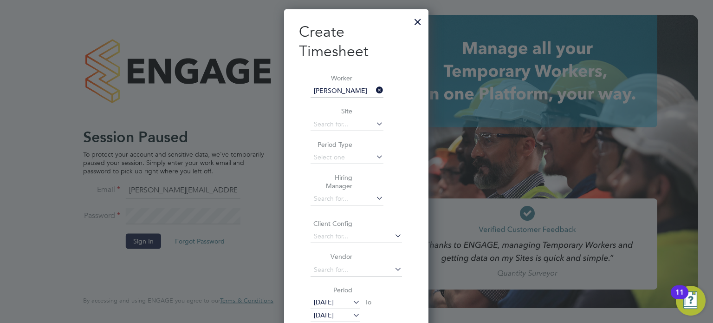
drag, startPoint x: 417, startPoint y: 21, endPoint x: 307, endPoint y: 67, distance: 119.7
click at [416, 21] on div at bounding box center [417, 19] width 17 height 17
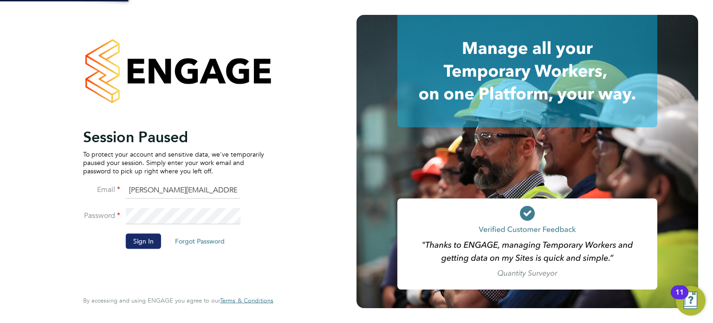
click at [137, 239] on button "Sign In" at bounding box center [143, 240] width 35 height 15
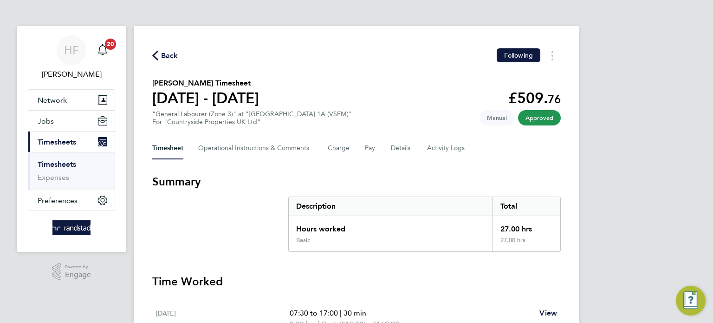
click at [45, 161] on link "Timesheets" at bounding box center [57, 164] width 39 height 9
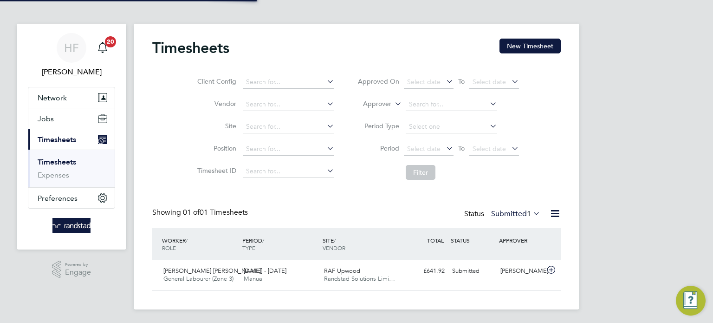
scroll to position [3, 0]
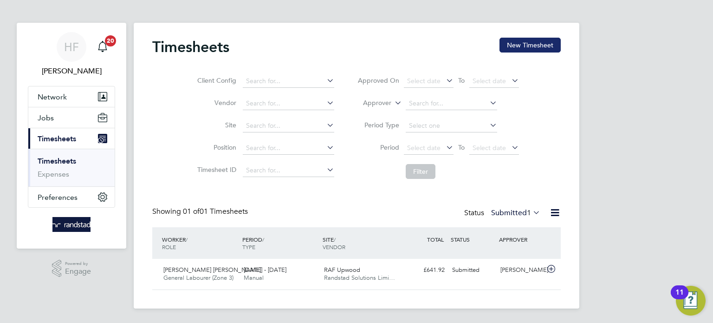
click at [519, 45] on button "New Timesheet" at bounding box center [529, 45] width 61 height 15
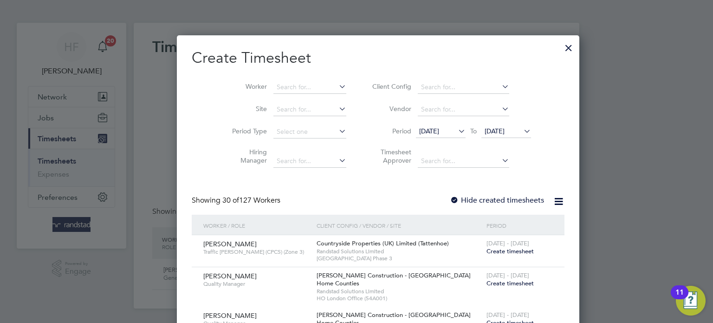
scroll to position [1600, 359]
click at [282, 79] on li "Worker" at bounding box center [286, 87] width 144 height 22
drag, startPoint x: 278, startPoint y: 84, endPoint x: 281, endPoint y: 80, distance: 5.0
click at [279, 84] on input at bounding box center [309, 87] width 73 height 13
click at [311, 101] on b "Rocks" at bounding box center [320, 100] width 18 height 8
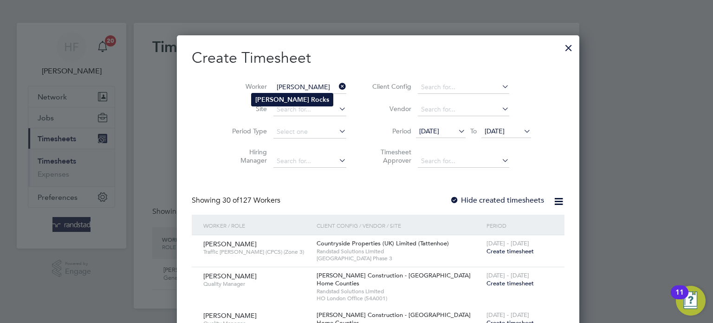
type input "[PERSON_NAME]"
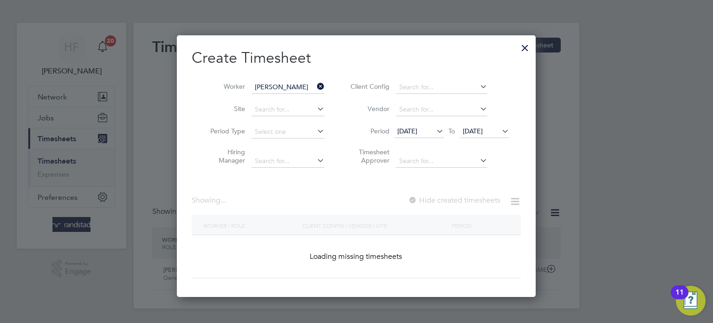
scroll to position [261, 359]
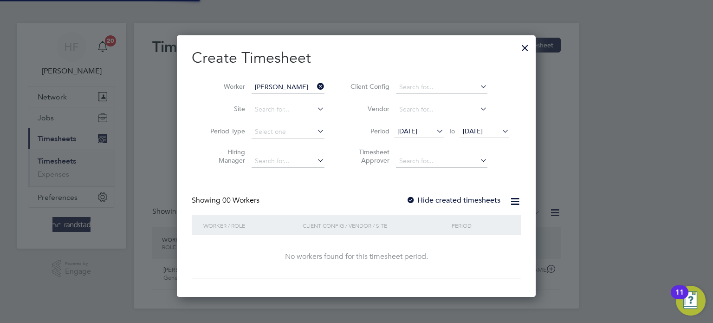
click at [483, 130] on span "[DATE]" at bounding box center [473, 131] width 20 height 8
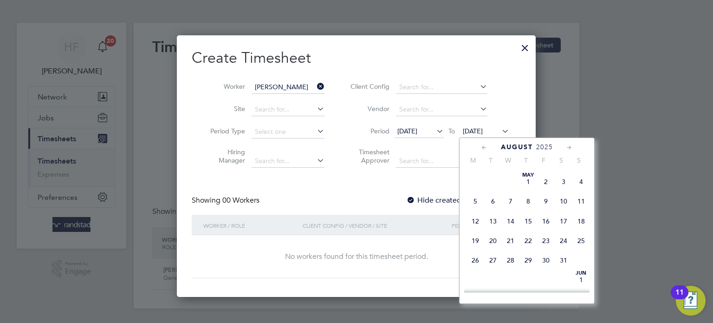
scroll to position [309, 0]
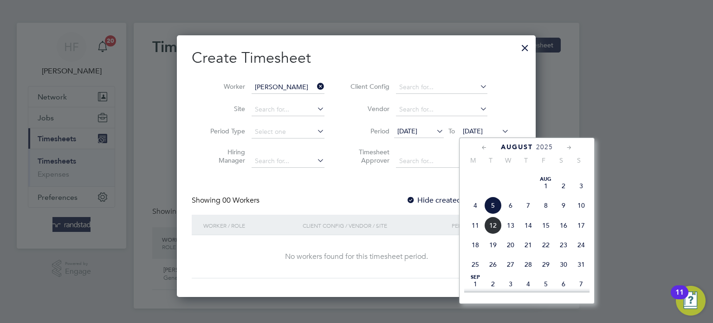
click at [583, 214] on span "10" at bounding box center [581, 205] width 18 height 18
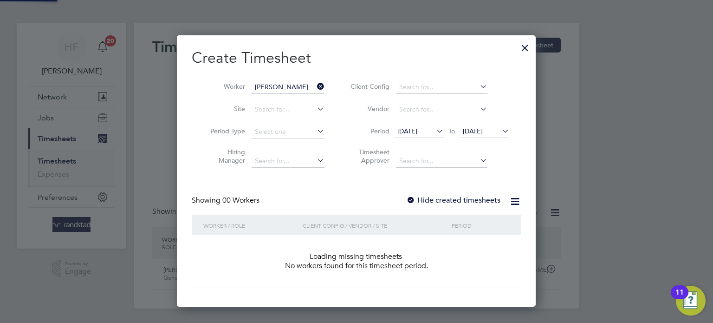
scroll to position [261, 359]
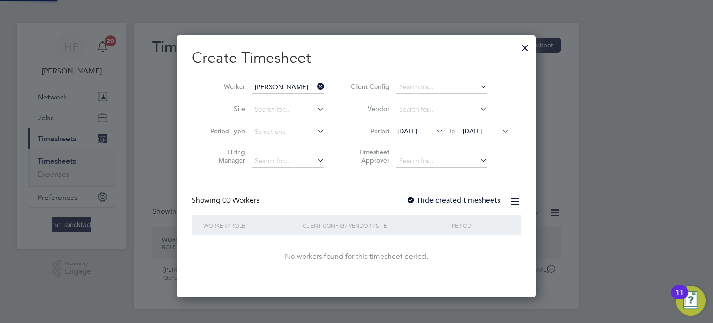
drag, startPoint x: 437, startPoint y: 194, endPoint x: 443, endPoint y: 200, distance: 8.2
click at [439, 194] on div "Create Timesheet Worker [PERSON_NAME] Rocks Site Period Type Hiring Manager Cli…" at bounding box center [356, 163] width 329 height 230
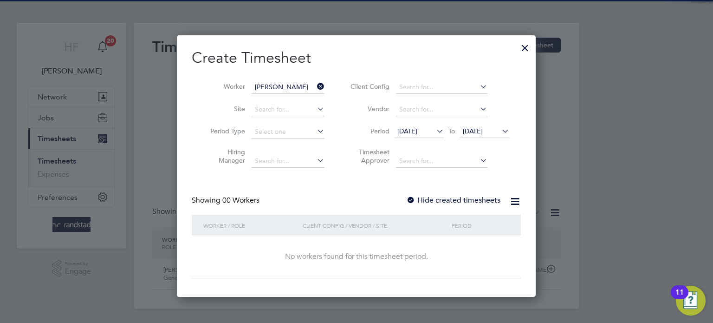
click at [443, 200] on label "Hide created timesheets" at bounding box center [453, 199] width 94 height 9
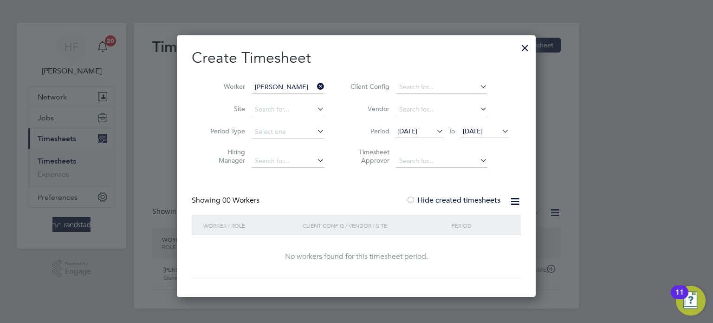
click at [443, 200] on label "Hide created timesheets" at bounding box center [453, 199] width 94 height 9
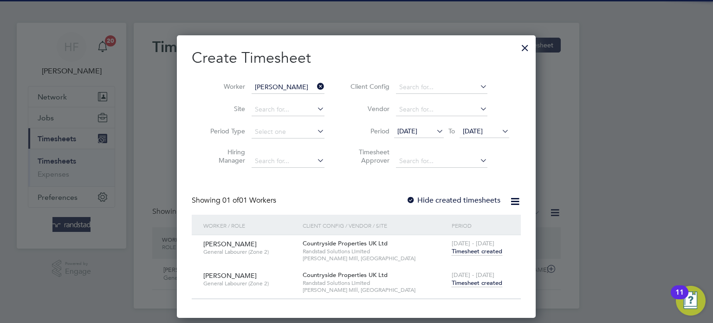
scroll to position [281, 359]
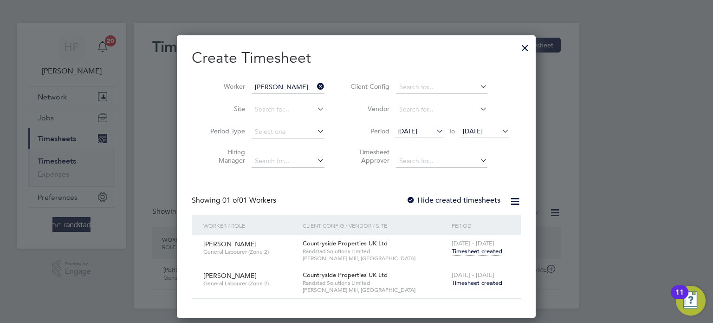
click at [478, 280] on span "Timesheet created" at bounding box center [477, 283] width 51 height 8
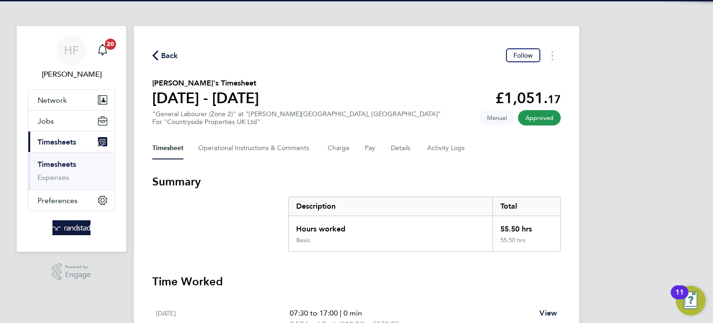
click at [71, 165] on link "Timesheets" at bounding box center [57, 164] width 39 height 9
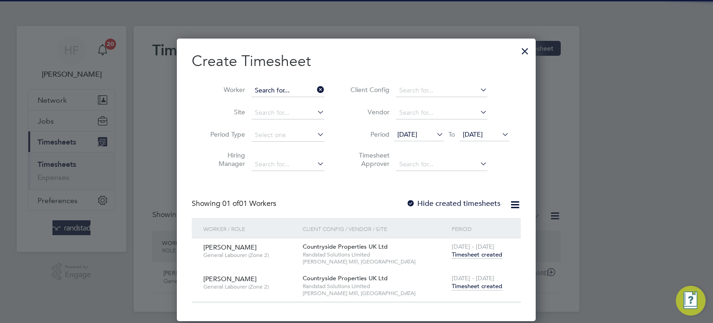
click at [288, 95] on input at bounding box center [288, 90] width 73 height 13
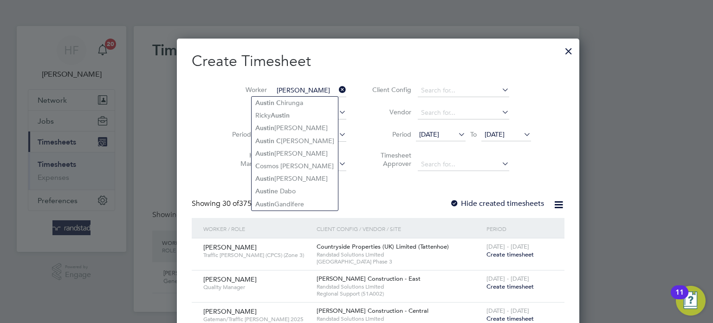
type input "[PERSON_NAME]"
click at [560, 52] on div at bounding box center [568, 48] width 17 height 17
